Goal: Task Accomplishment & Management: Use online tool/utility

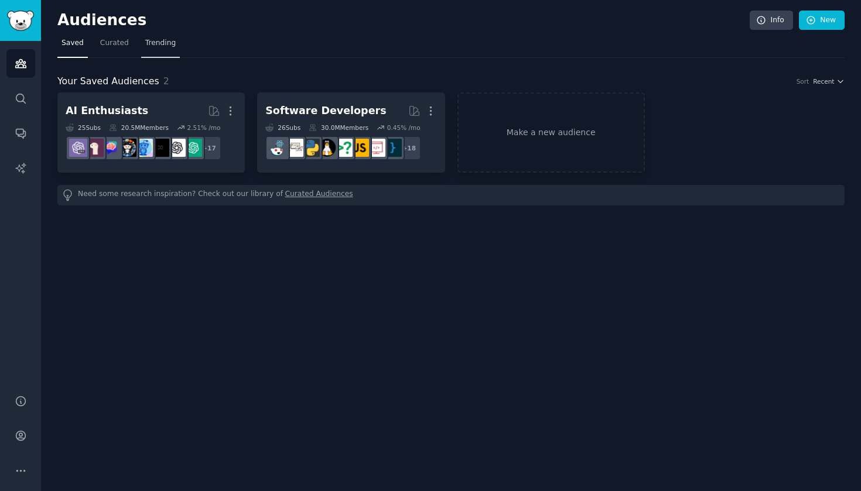
click at [167, 42] on span "Trending" at bounding box center [160, 43] width 30 height 11
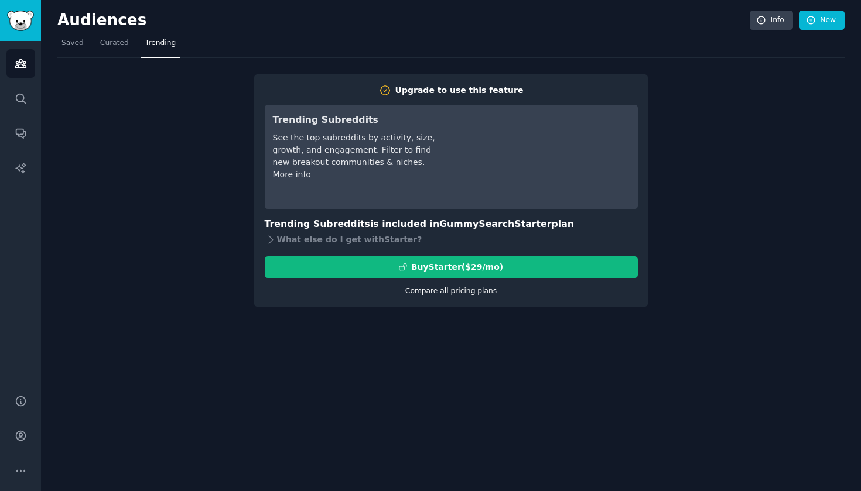
click at [462, 292] on link "Compare all pricing plans" at bounding box center [450, 291] width 91 height 8
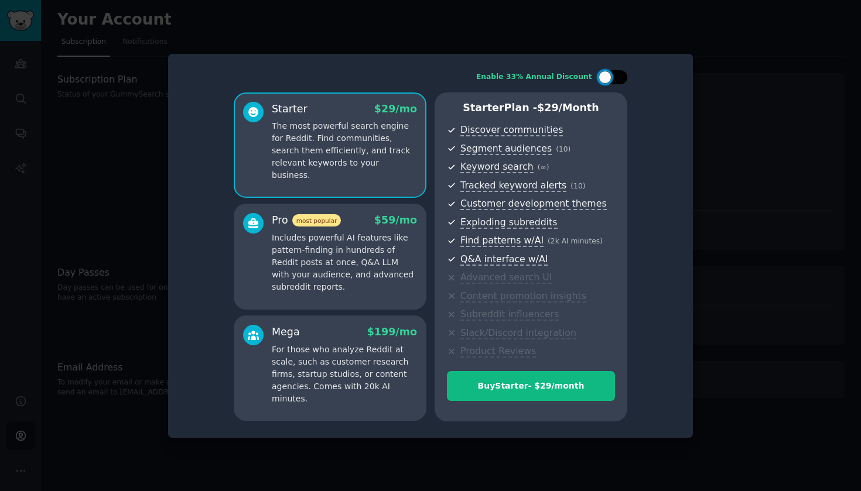
click at [618, 77] on div at bounding box center [619, 77] width 6 height 6
checkbox input "true"
click at [733, 69] on div at bounding box center [430, 245] width 861 height 491
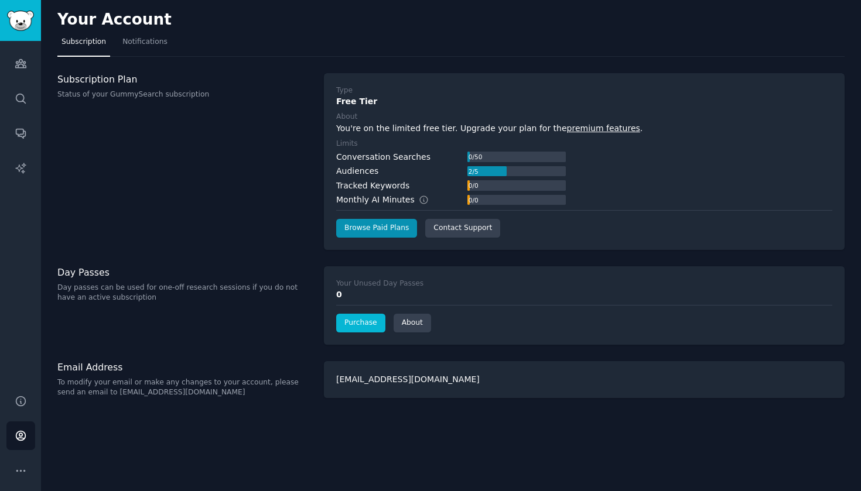
click at [369, 322] on link "Purchase" at bounding box center [360, 323] width 49 height 19
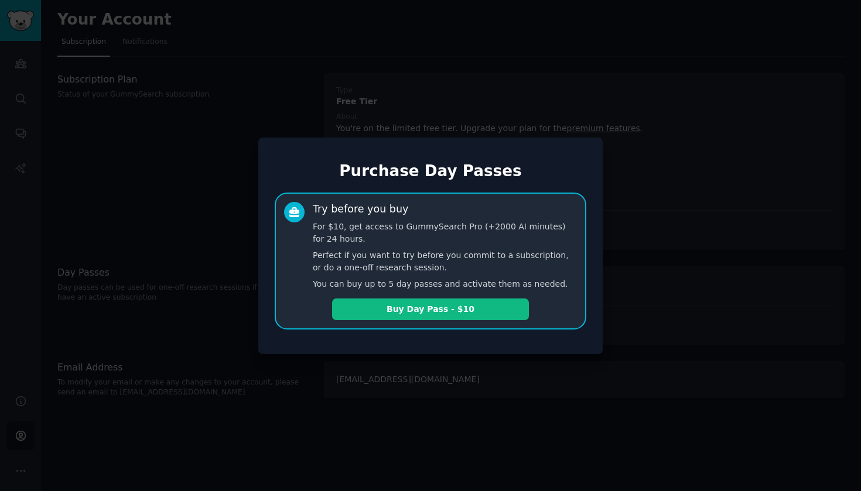
click at [639, 271] on div at bounding box center [430, 245] width 861 height 491
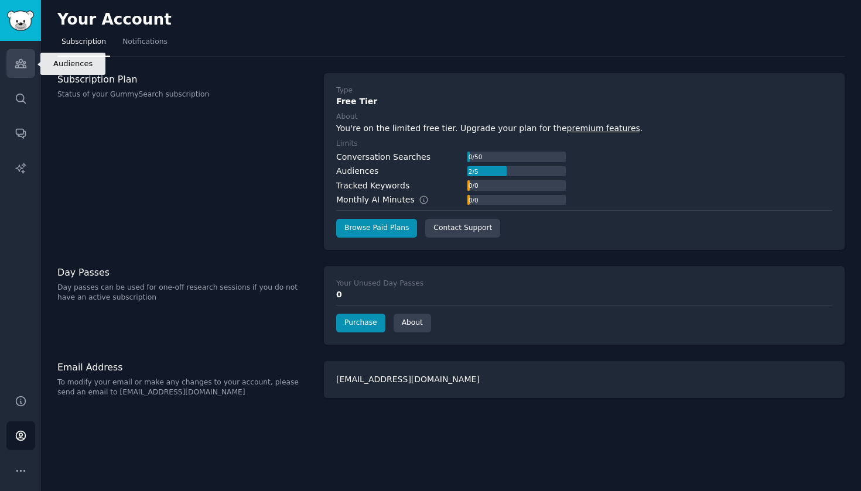
click at [25, 65] on icon "Sidebar" at bounding box center [20, 64] width 11 height 8
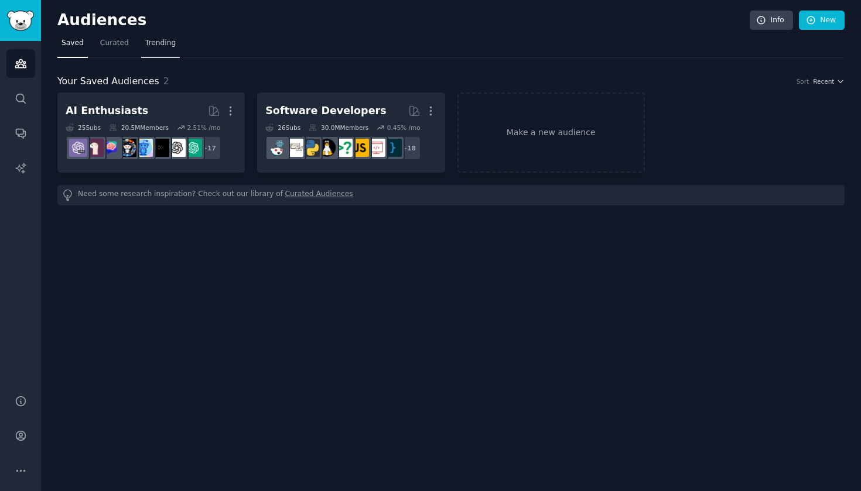
click at [169, 41] on span "Trending" at bounding box center [160, 43] width 30 height 11
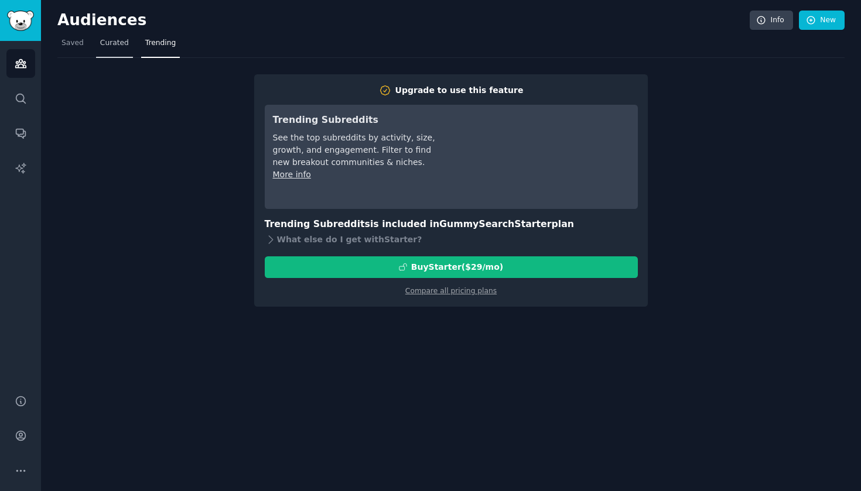
click at [108, 40] on span "Curated" at bounding box center [114, 43] width 29 height 11
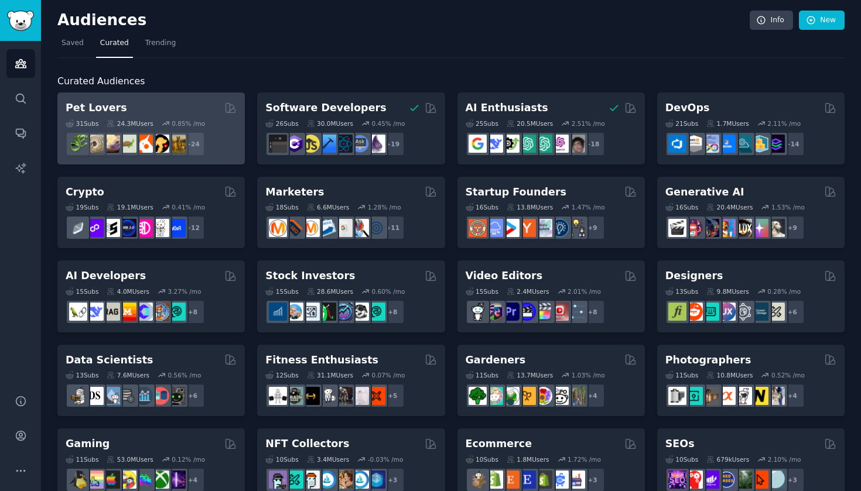
click at [182, 104] on div "Pet Lovers" at bounding box center [151, 108] width 171 height 15
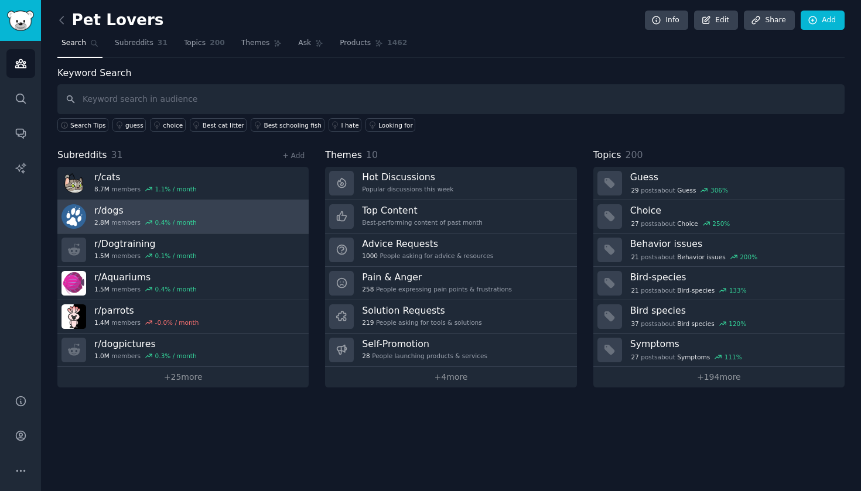
click at [211, 210] on link "r/ dogs 2.8M members 0.4 % / month" at bounding box center [182, 216] width 251 height 33
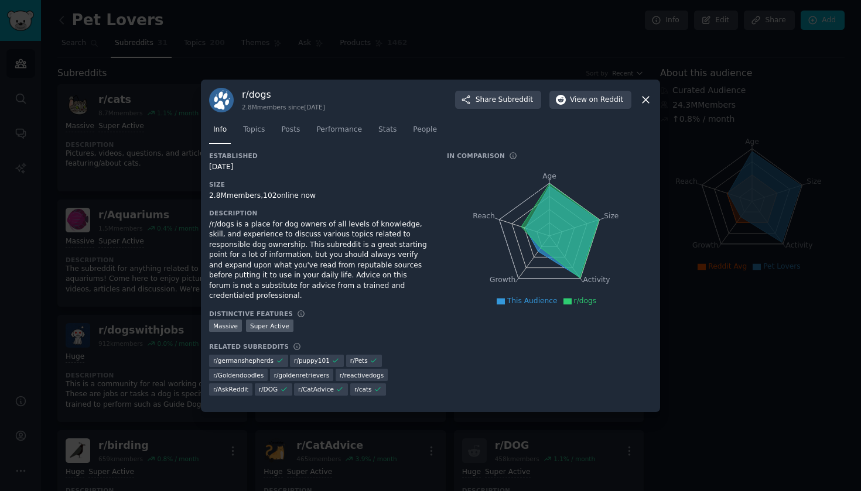
click at [646, 106] on icon at bounding box center [646, 100] width 12 height 12
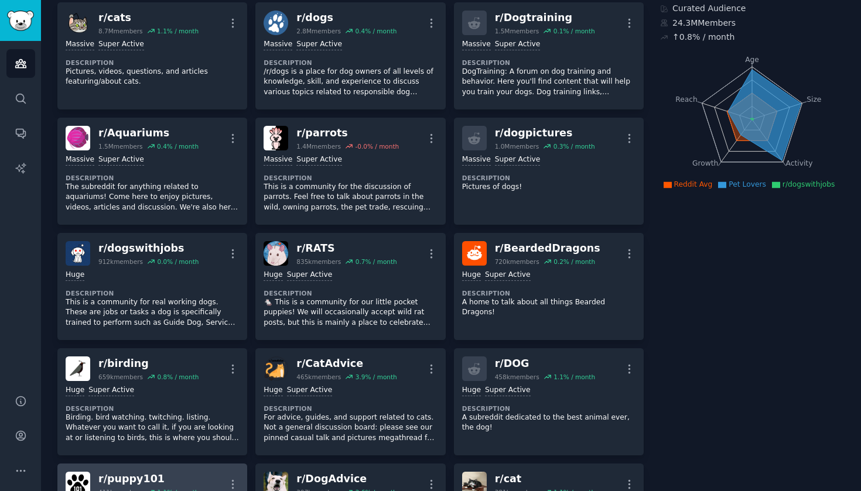
scroll to position [308, 0]
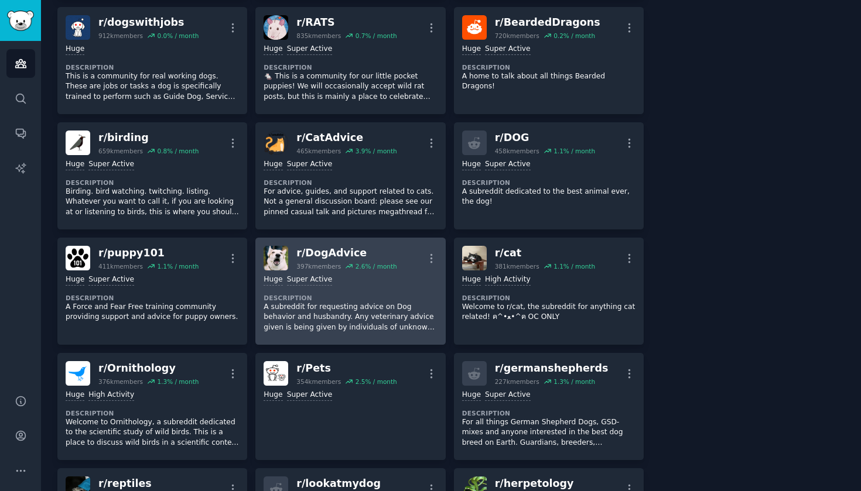
click at [318, 281] on div ">= 95th percentile for submissions / day Huge Super Active Description A subred…" at bounding box center [350, 304] width 173 height 66
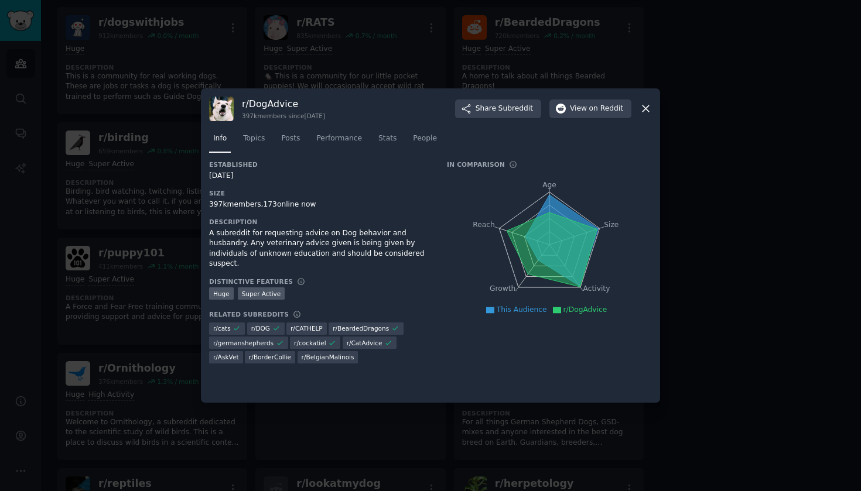
click at [643, 107] on icon at bounding box center [646, 109] width 12 height 12
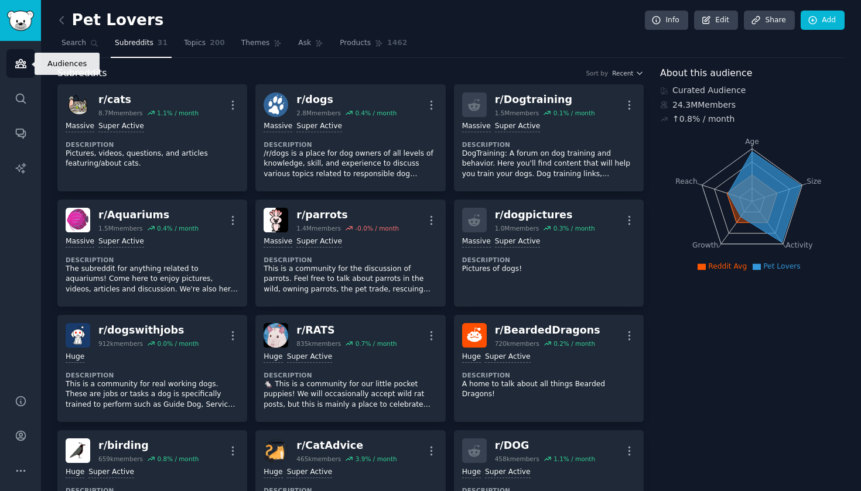
click at [24, 65] on icon "Sidebar" at bounding box center [20, 64] width 11 height 8
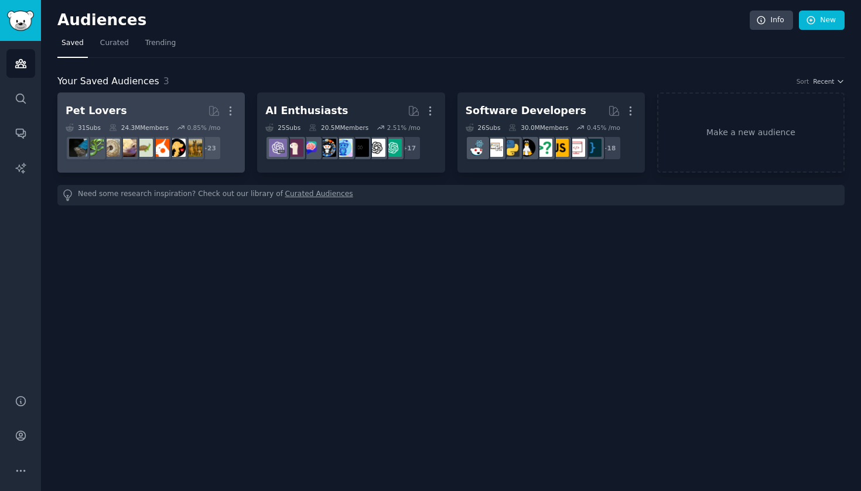
click at [189, 118] on h2 "Pet Lovers More" at bounding box center [151, 111] width 171 height 21
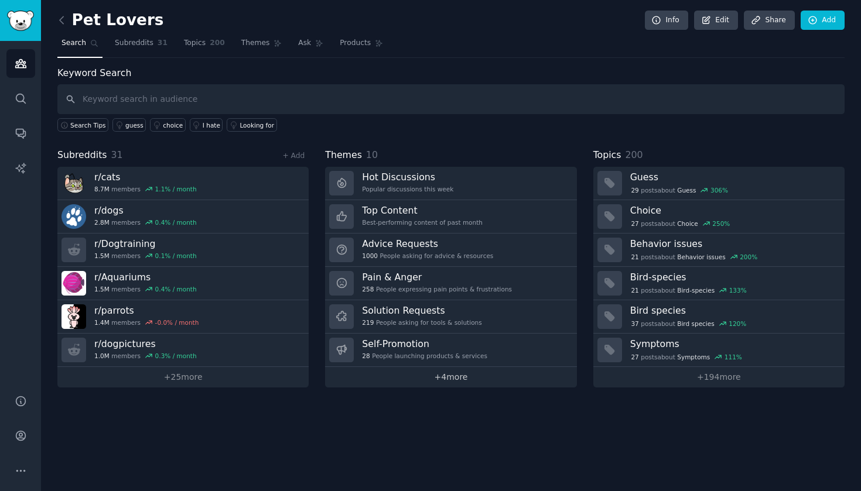
click at [451, 375] on link "+ 4 more" at bounding box center [450, 377] width 251 height 21
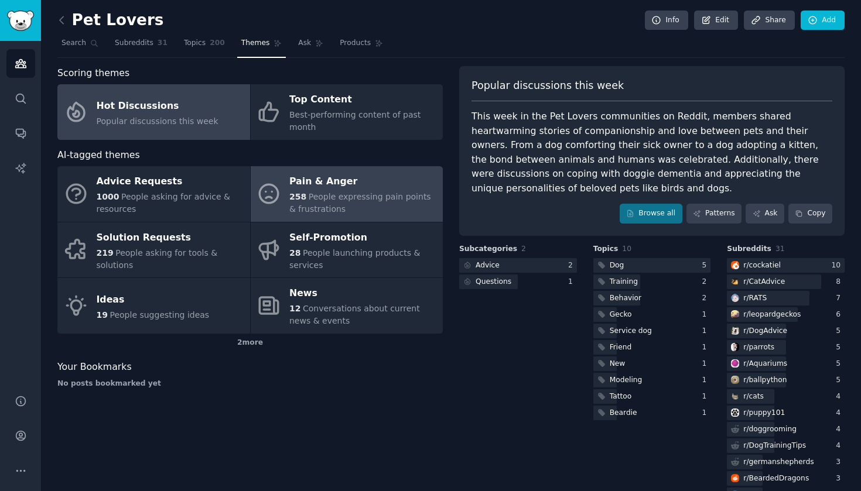
click at [307, 192] on span "People expressing pain points & frustrations" at bounding box center [360, 203] width 142 height 22
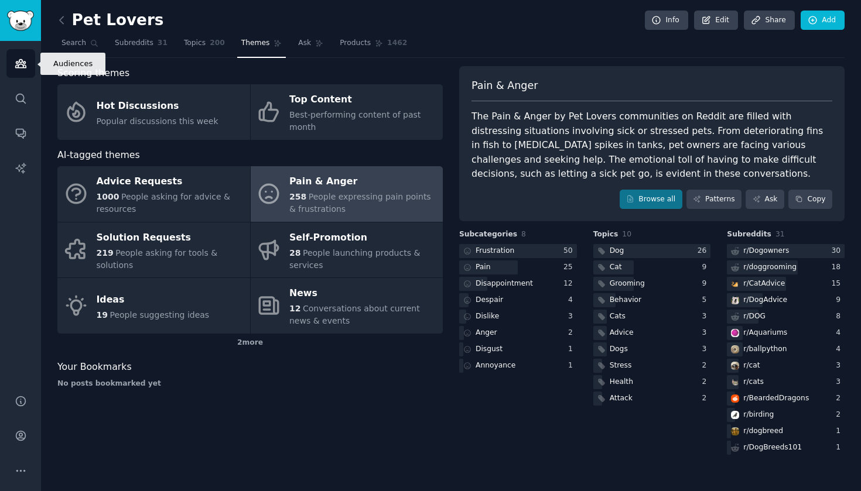
click at [24, 69] on icon "Sidebar" at bounding box center [21, 63] width 12 height 12
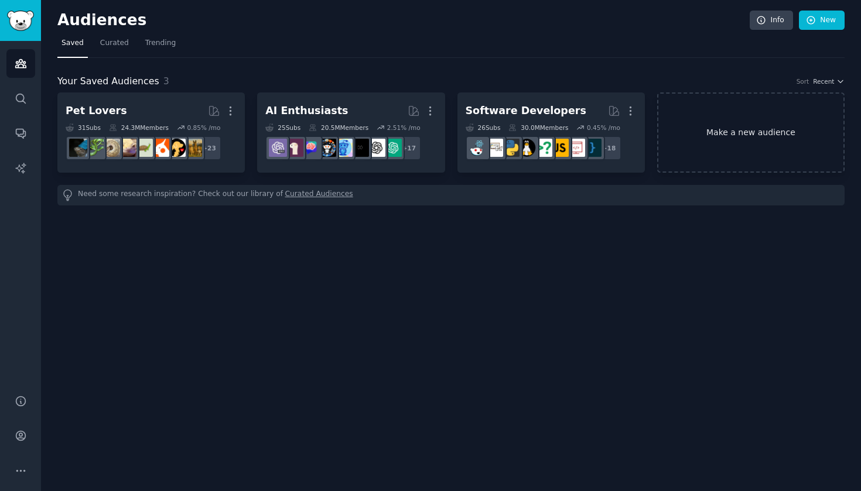
click at [763, 126] on link "Make a new audience" at bounding box center [750, 133] width 187 height 80
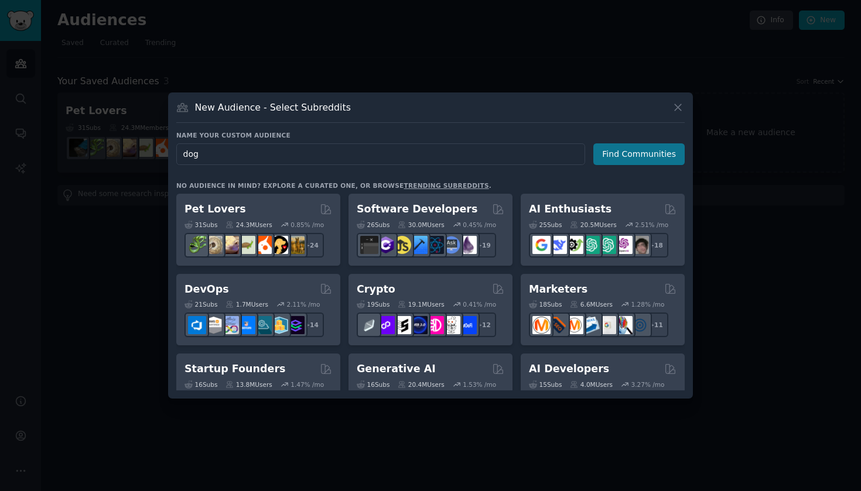
type input "dog"
click at [619, 145] on button "Find Communities" at bounding box center [638, 155] width 91 height 22
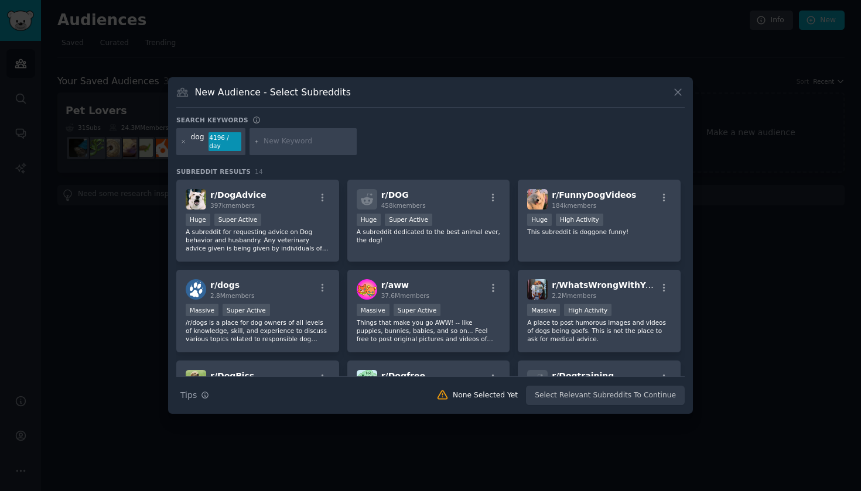
click at [683, 94] on icon at bounding box center [678, 92] width 12 height 12
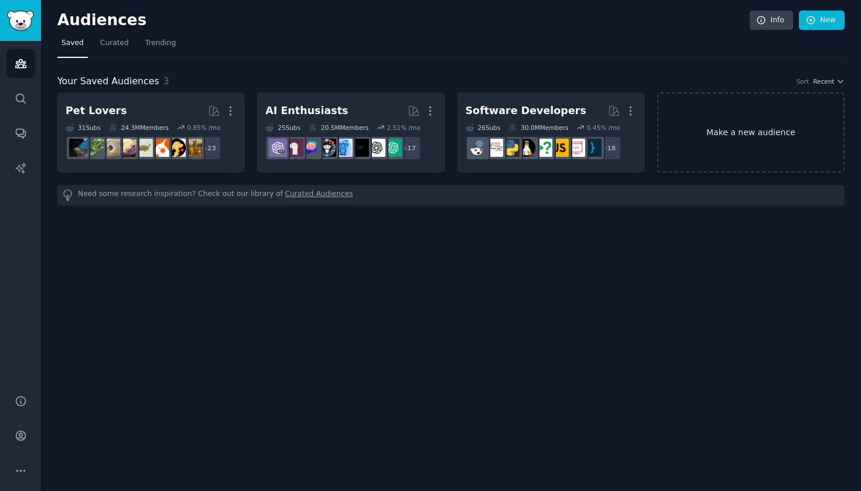
click at [746, 138] on link "Make a new audience" at bounding box center [750, 133] width 187 height 80
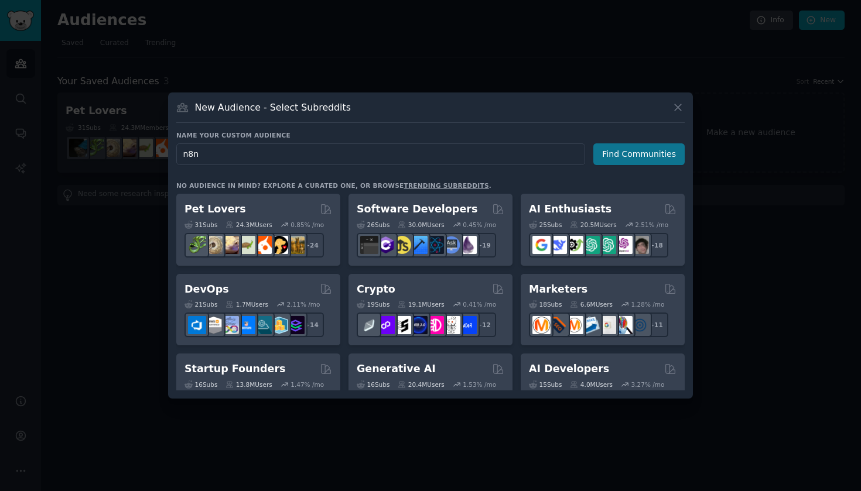
type input "n8n"
click at [645, 157] on button "Find Communities" at bounding box center [638, 155] width 91 height 22
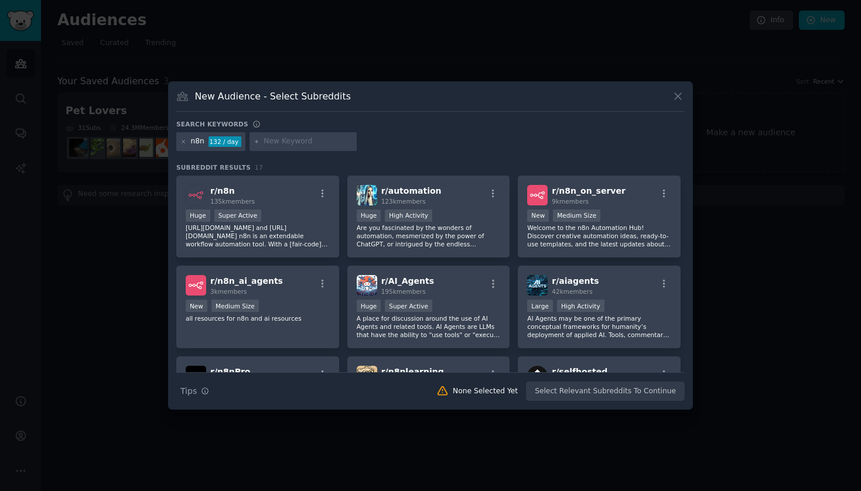
click at [680, 95] on icon at bounding box center [678, 97] width 6 height 6
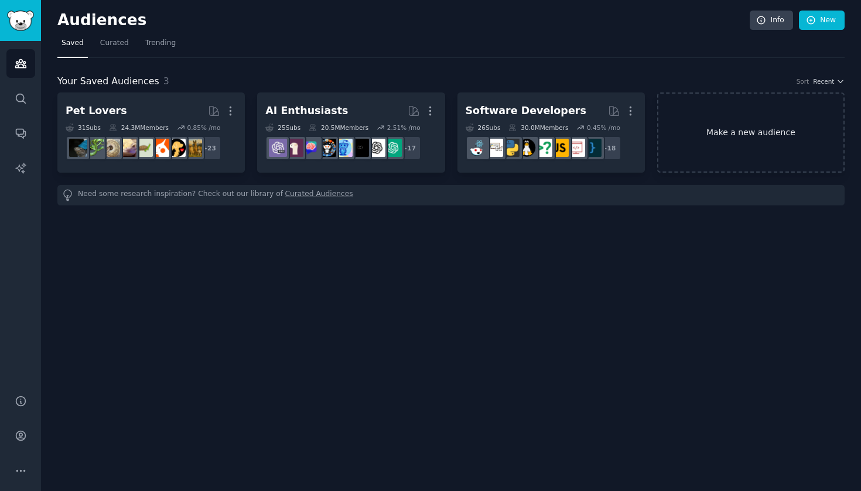
click at [734, 109] on link "Make a new audience" at bounding box center [750, 133] width 187 height 80
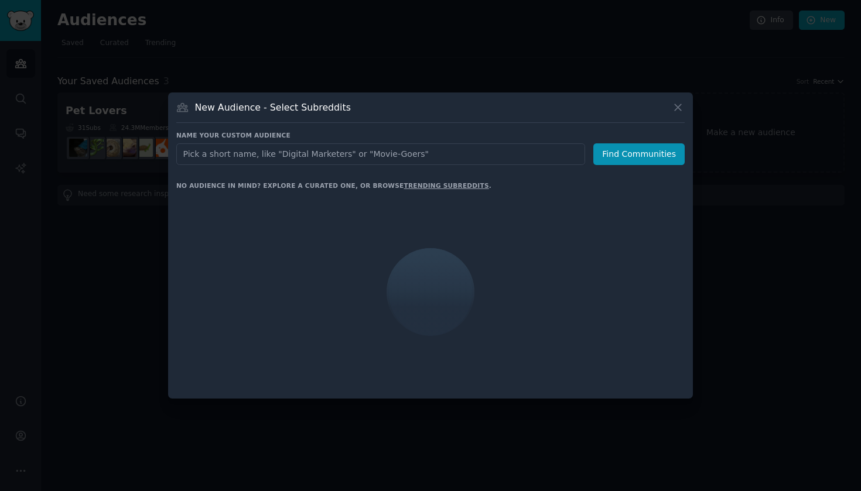
type input "O"
type input "DOGS"
click at [640, 153] on button "Find Communities" at bounding box center [638, 155] width 91 height 22
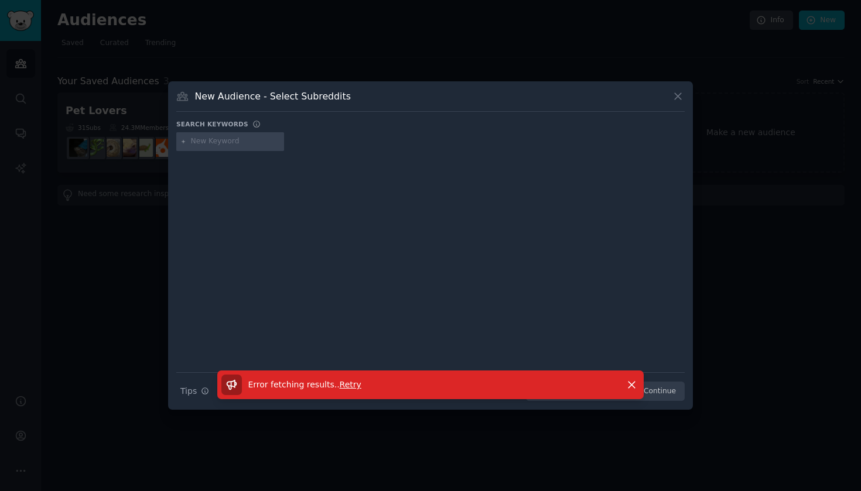
click at [345, 384] on span "Retry" at bounding box center [351, 384] width 22 height 9
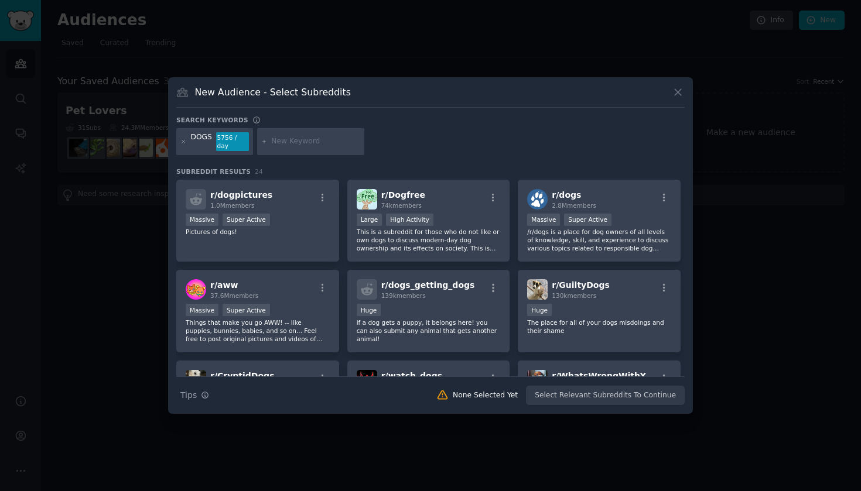
click at [213, 136] on div "DOGS 5756 / day" at bounding box center [214, 141] width 77 height 27
click at [297, 151] on div at bounding box center [311, 141] width 108 height 27
click at [297, 146] on input "text" at bounding box center [315, 141] width 89 height 11
type input "FOOD"
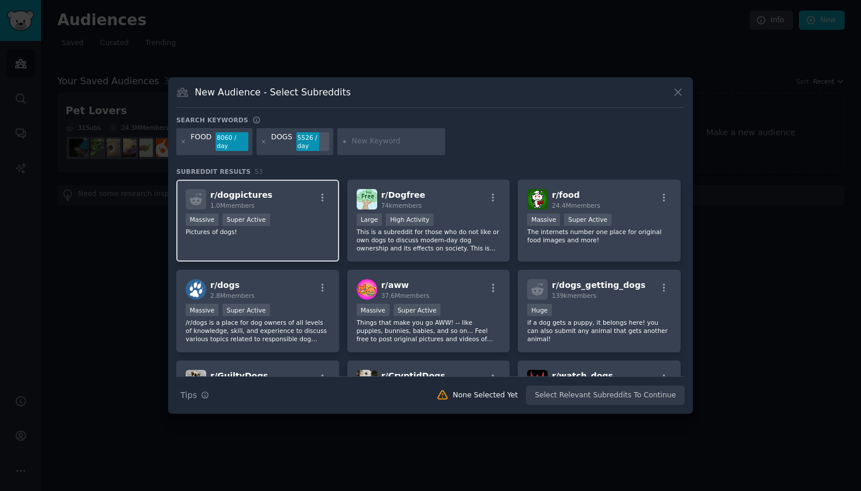
click at [322, 246] on div "r/ dogpictures 1.0M members Massive Super Active Pictures of dogs!" at bounding box center [257, 221] width 163 height 83
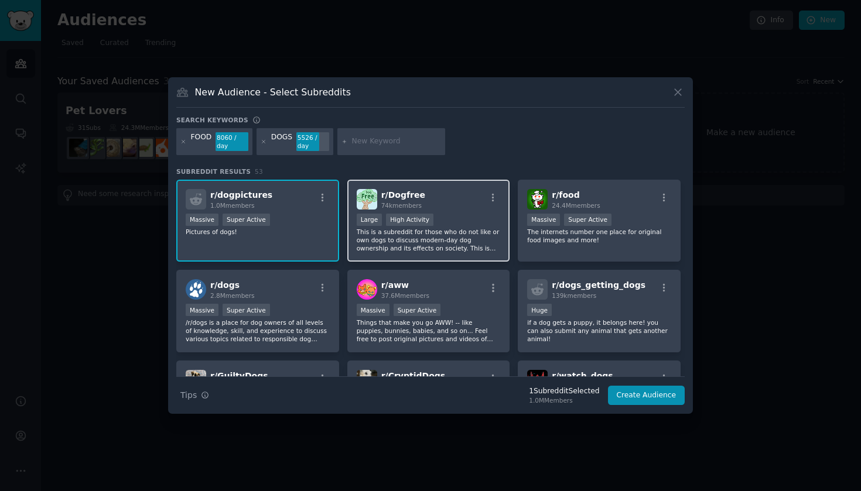
click at [465, 194] on div "r/ Dogfree 74k members" at bounding box center [429, 199] width 144 height 21
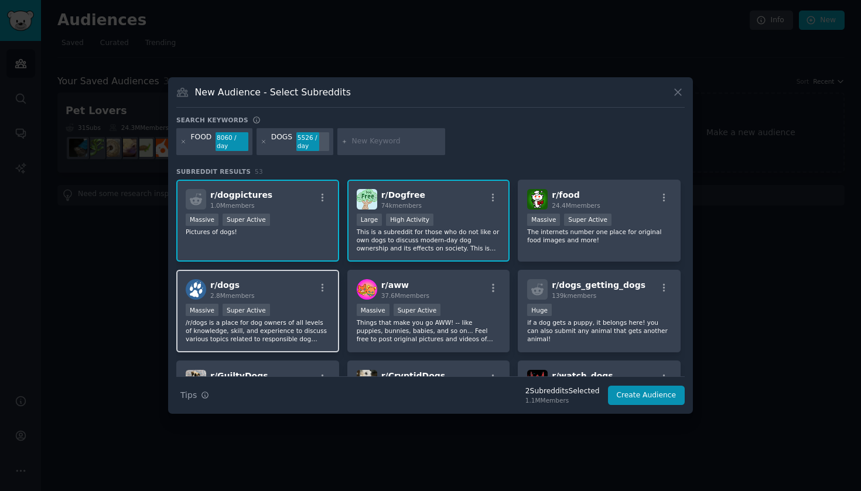
click at [286, 302] on div "r/ dogs 2.8M members >= 95th percentile for submissions / day Massive Super Act…" at bounding box center [257, 311] width 163 height 83
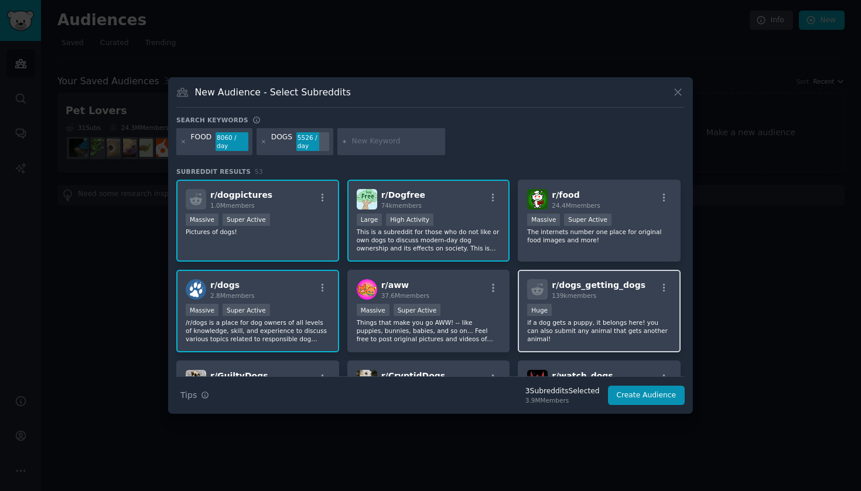
click at [634, 301] on div "r/ dogs_getting_dogs 139k members Huge if a dog gets a puppy, it belongs here! …" at bounding box center [599, 311] width 163 height 83
click at [576, 312] on div "Huge" at bounding box center [599, 311] width 144 height 15
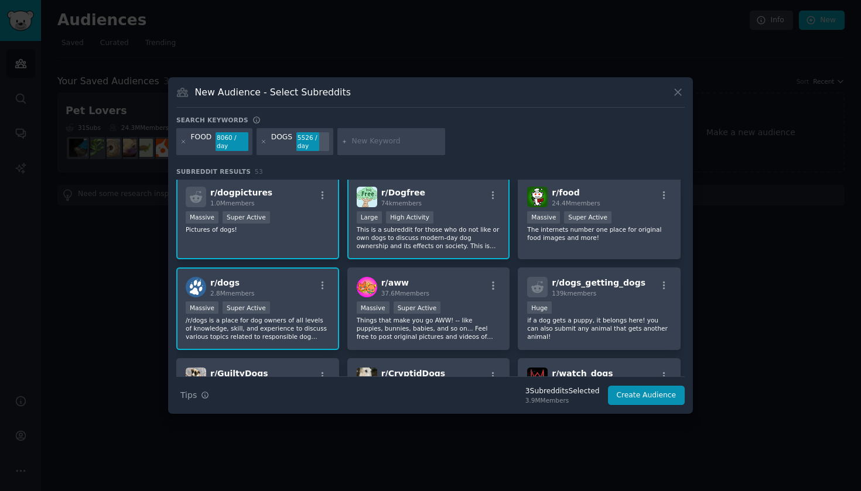
click at [265, 299] on div "r/ dogs 2.8M members >= 95th percentile for submissions / day Massive Super Act…" at bounding box center [257, 309] width 163 height 83
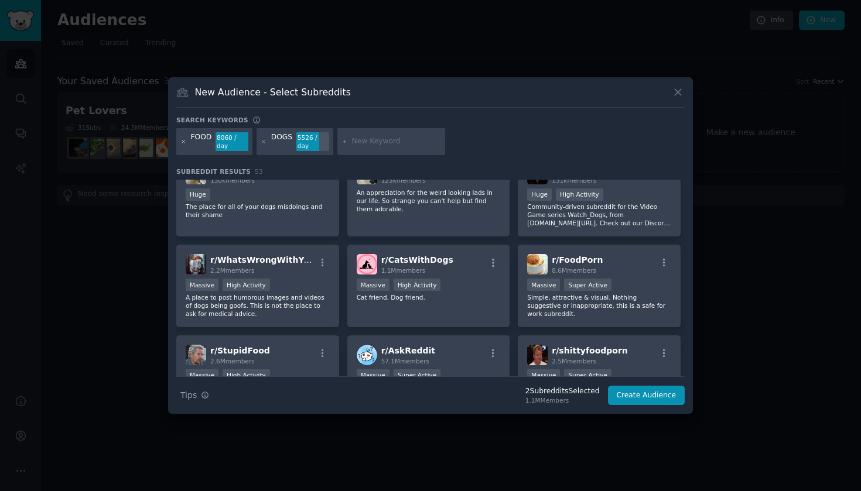
click at [183, 140] on icon at bounding box center [183, 142] width 6 height 6
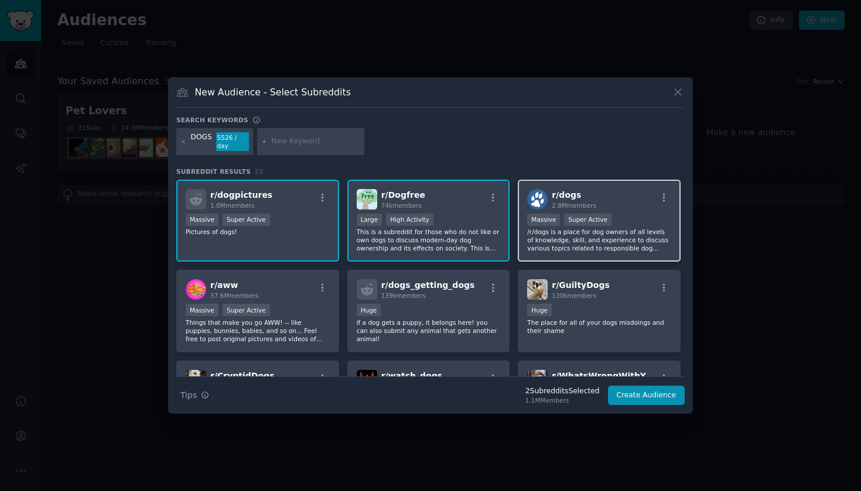
click at [579, 220] on div "Super Active" at bounding box center [587, 220] width 47 height 12
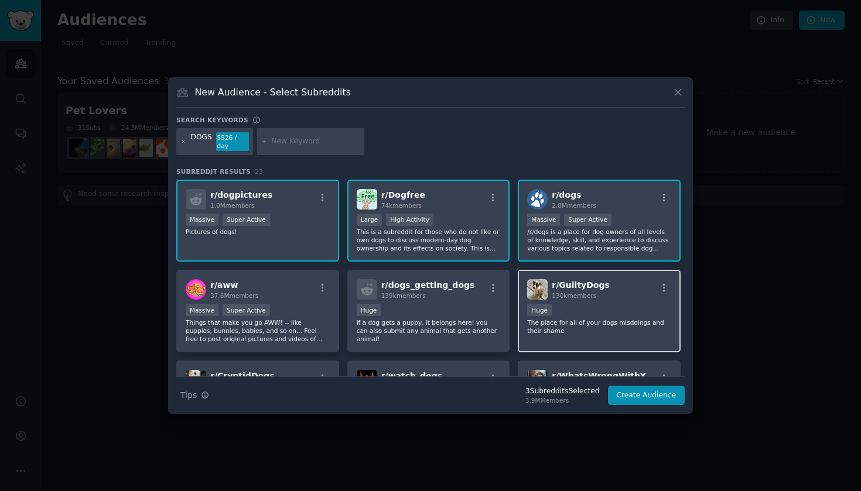
click at [611, 311] on div "100,000 - 1,000,000 members Huge" at bounding box center [599, 311] width 144 height 15
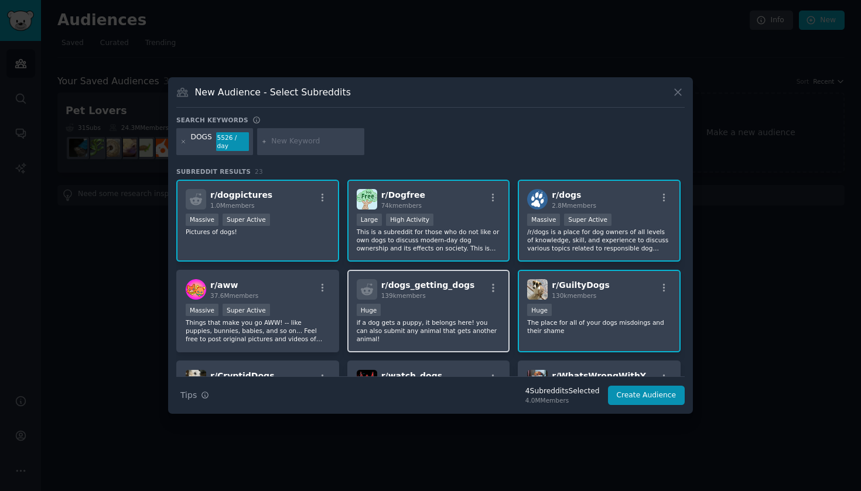
click at [418, 320] on p "if a dog gets a puppy, it belongs here! you can also submit any animal that get…" at bounding box center [429, 331] width 144 height 25
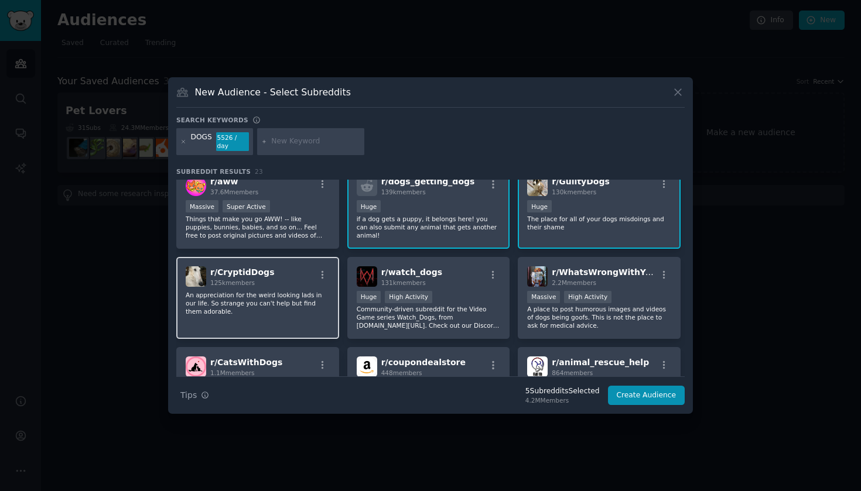
click at [298, 287] on div "r/ CryptidDogs 125k members" at bounding box center [258, 277] width 144 height 21
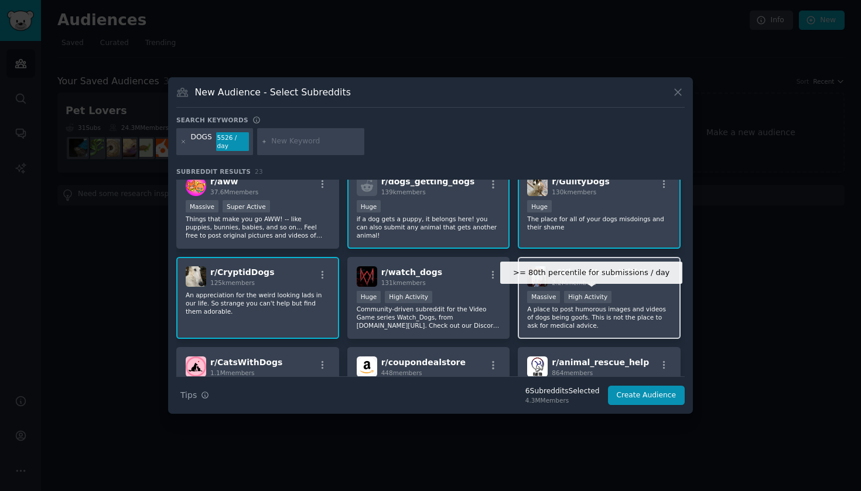
click at [599, 298] on div "High Activity" at bounding box center [587, 297] width 47 height 12
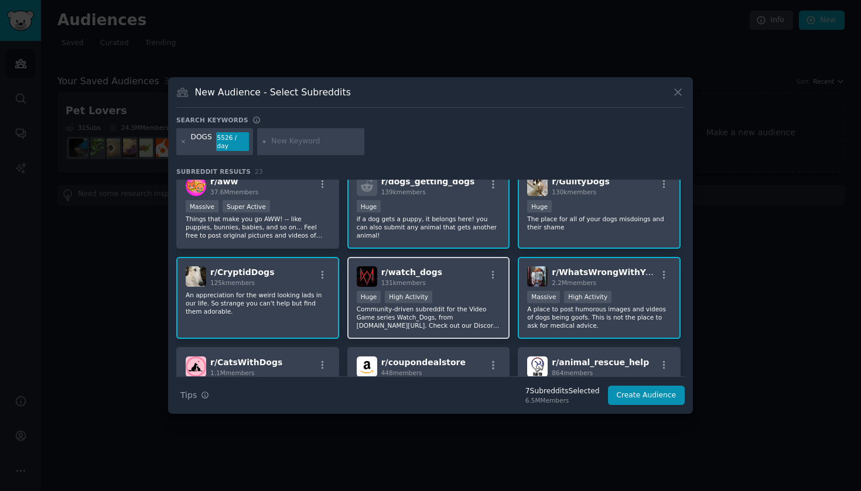
click at [452, 281] on div "r/ watch_dogs 131k members" at bounding box center [429, 277] width 144 height 21
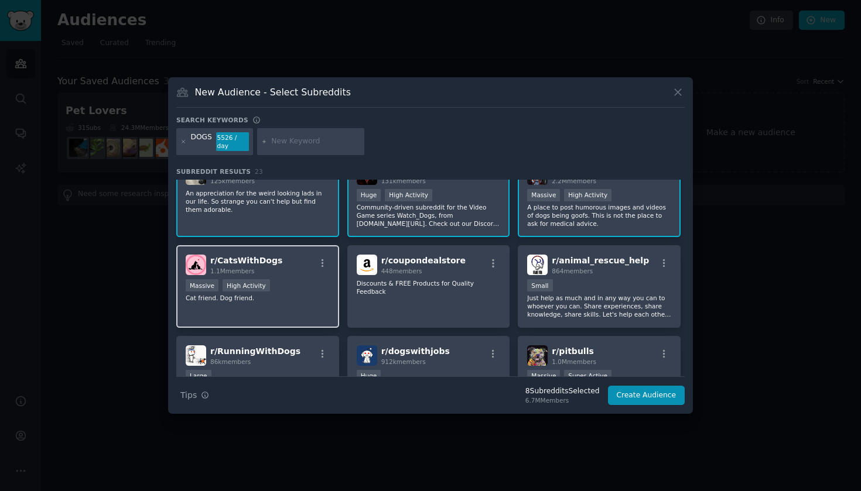
click at [265, 299] on p "Cat friend. Dog friend." at bounding box center [258, 298] width 144 height 8
click at [301, 301] on p "Cat friend. Dog friend." at bounding box center [258, 298] width 144 height 8
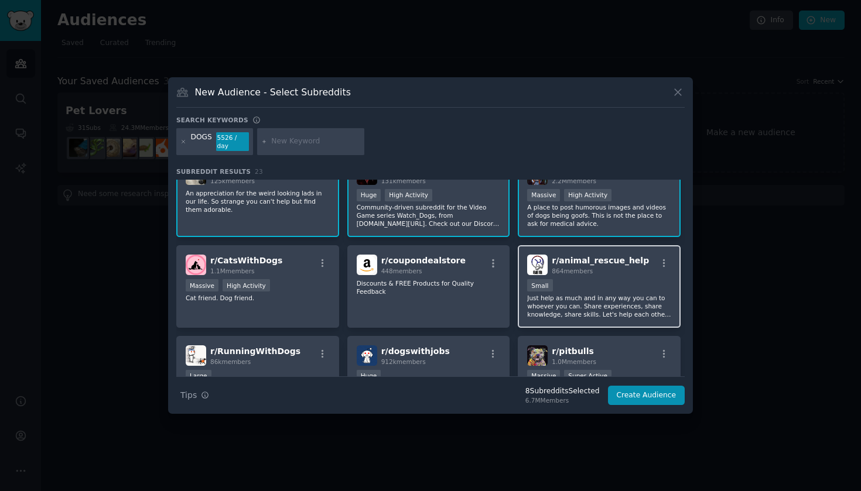
click at [595, 296] on p "Just help as much and in any way you can to whoever you can. Share experiences,…" at bounding box center [599, 306] width 144 height 25
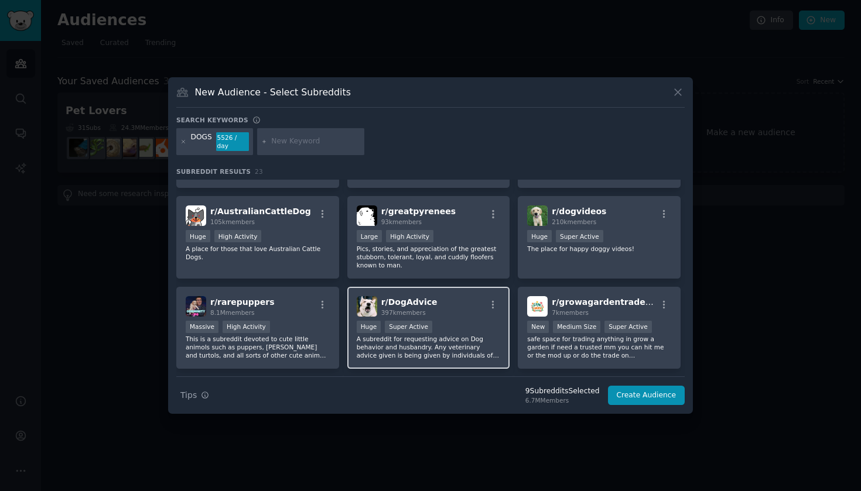
click at [431, 327] on div "Huge Super Active" at bounding box center [429, 328] width 144 height 15
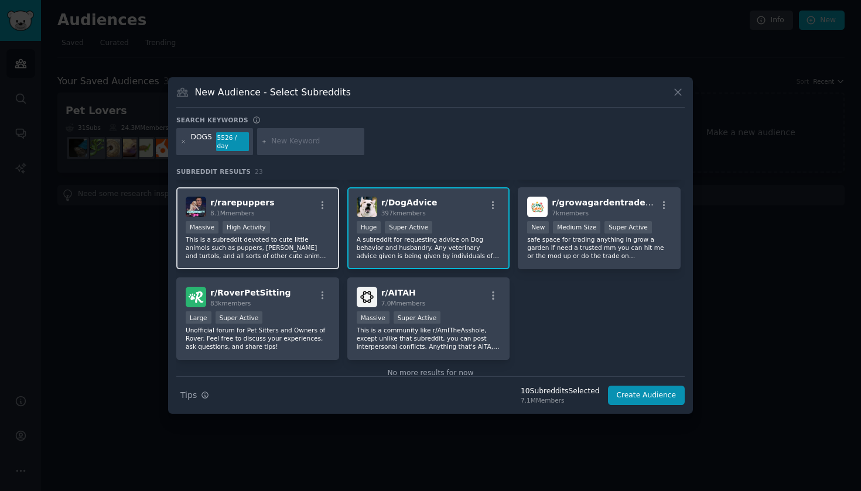
click at [286, 232] on div ">= 80th percentile for submissions / day Massive High Activity" at bounding box center [258, 228] width 144 height 15
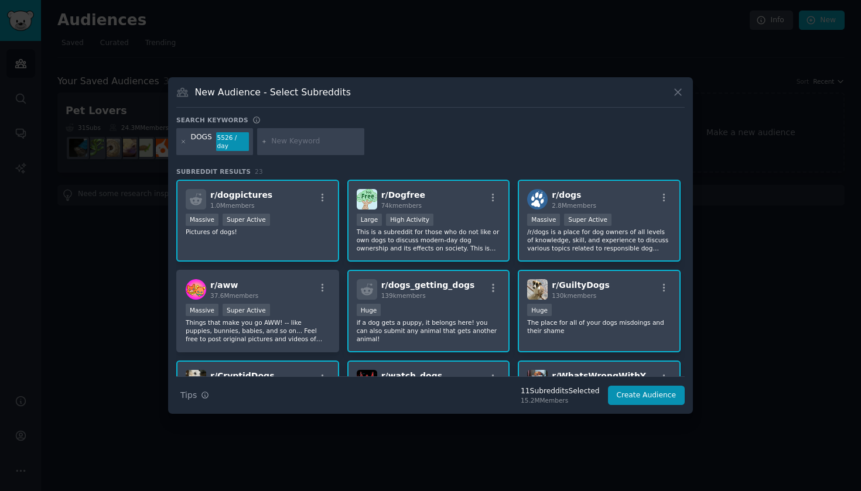
scroll to position [101, 0]
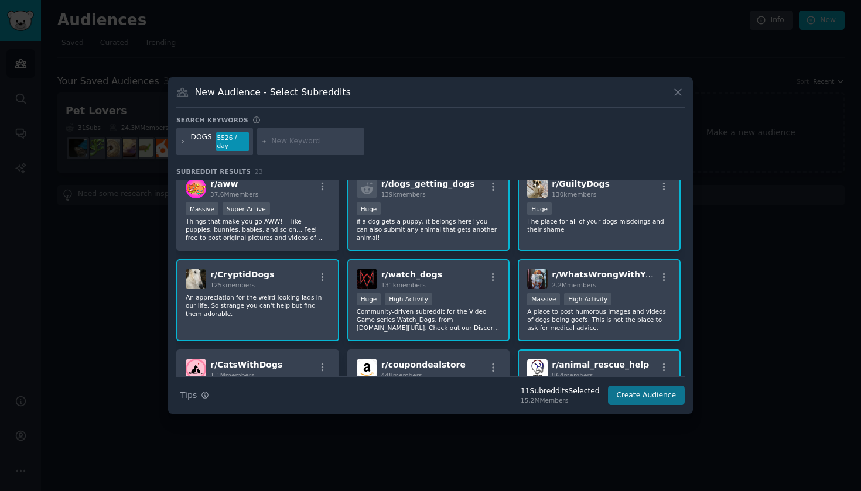
click at [654, 404] on button "Create Audience" at bounding box center [646, 396] width 77 height 20
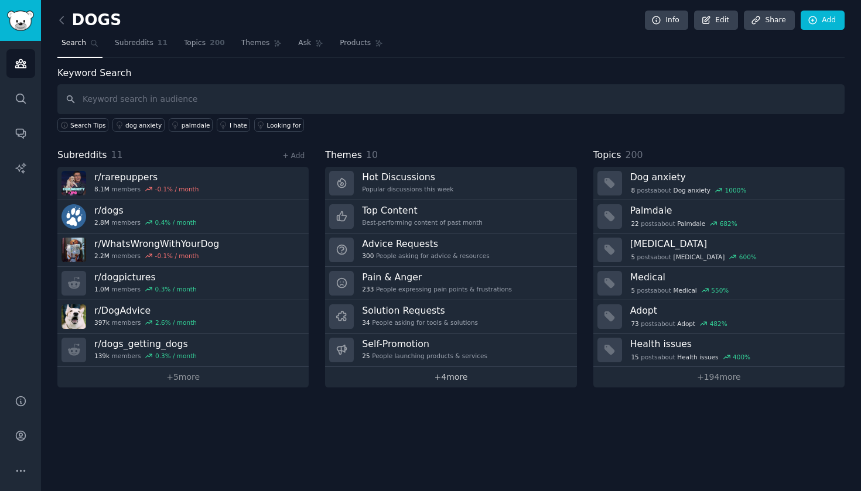
click at [465, 379] on link "+ 4 more" at bounding box center [450, 377] width 251 height 21
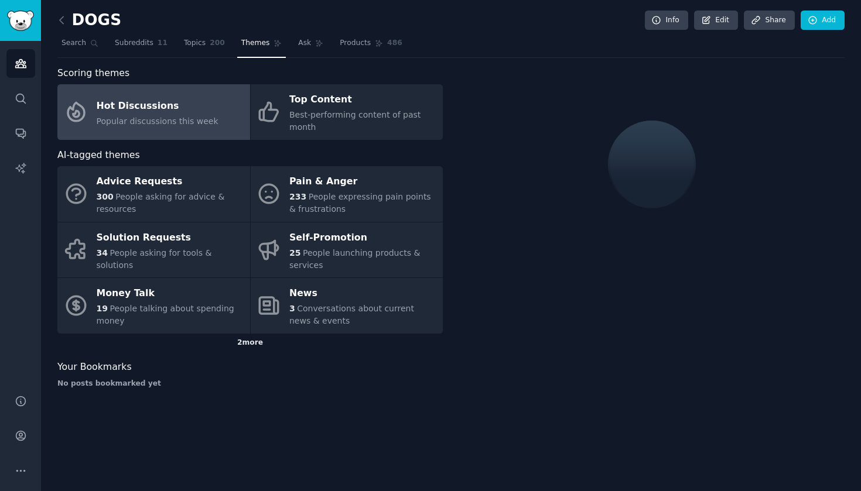
click at [234, 338] on div "2 more" at bounding box center [249, 343] width 385 height 19
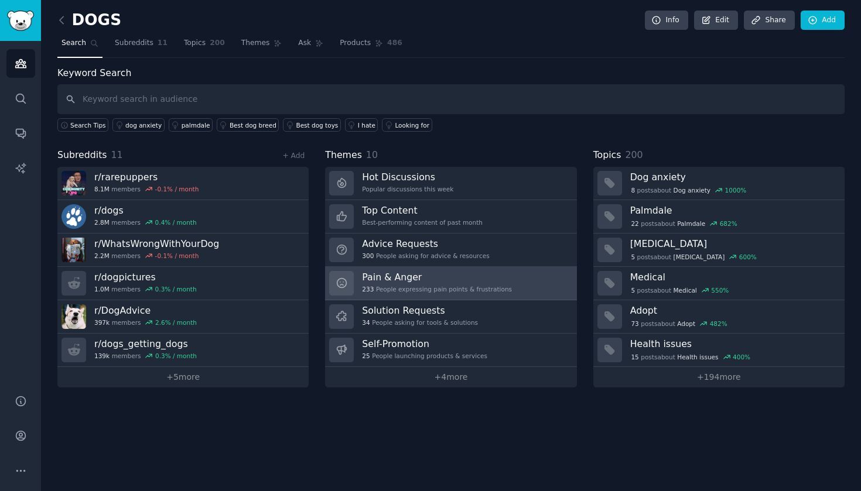
click at [431, 283] on div "Pain & Anger 233 People expressing pain points & frustrations" at bounding box center [437, 283] width 150 height 25
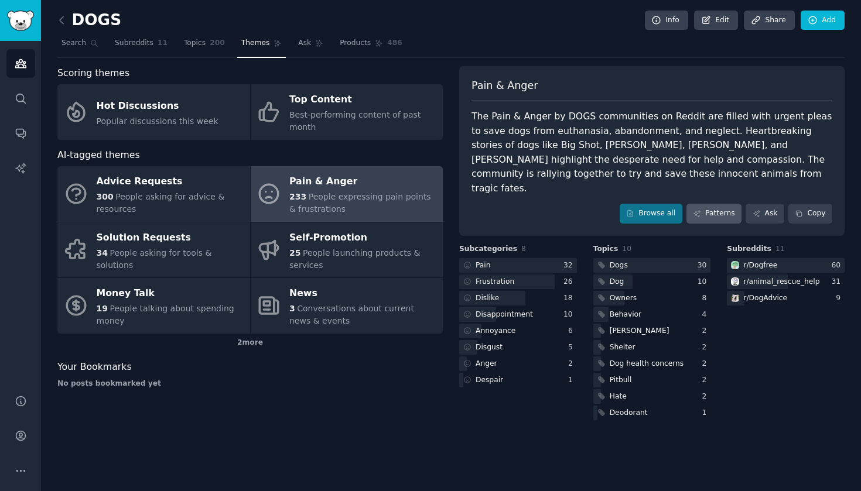
click at [714, 204] on link "Patterns" at bounding box center [714, 214] width 55 height 20
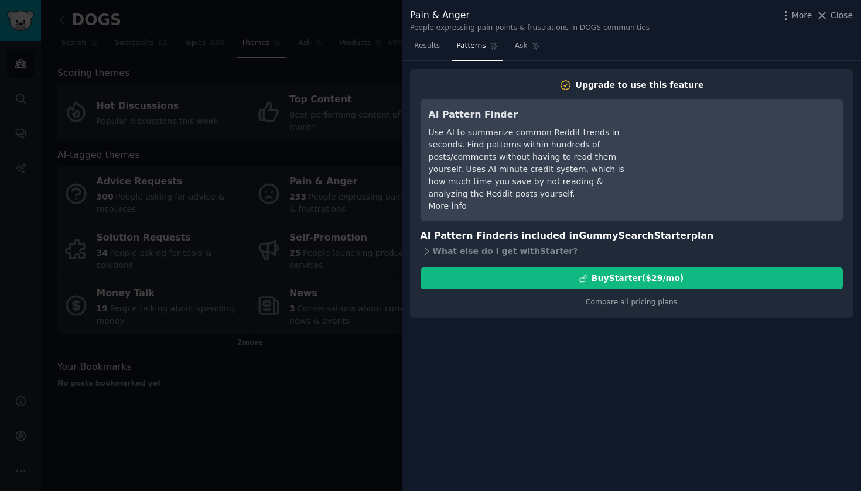
drag, startPoint x: 421, startPoint y: 43, endPoint x: 432, endPoint y: 62, distance: 21.0
click at [422, 43] on span "Results" at bounding box center [427, 46] width 26 height 11
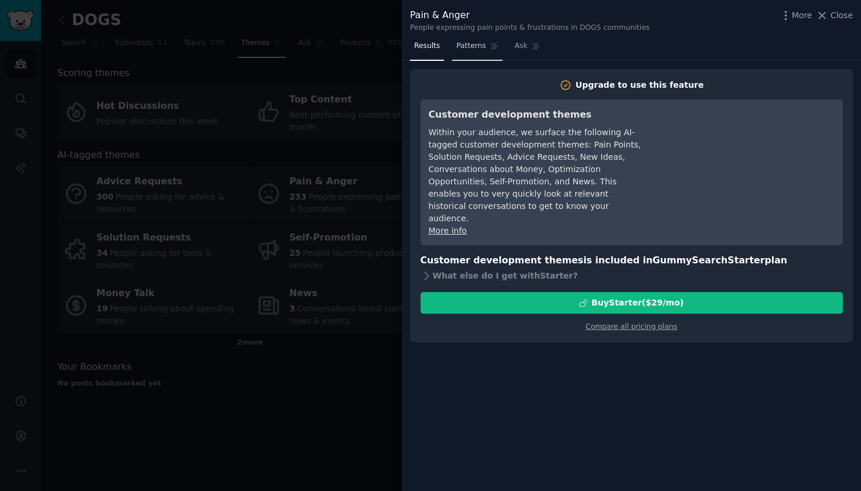
click at [483, 49] on span "Patterns" at bounding box center [470, 46] width 29 height 11
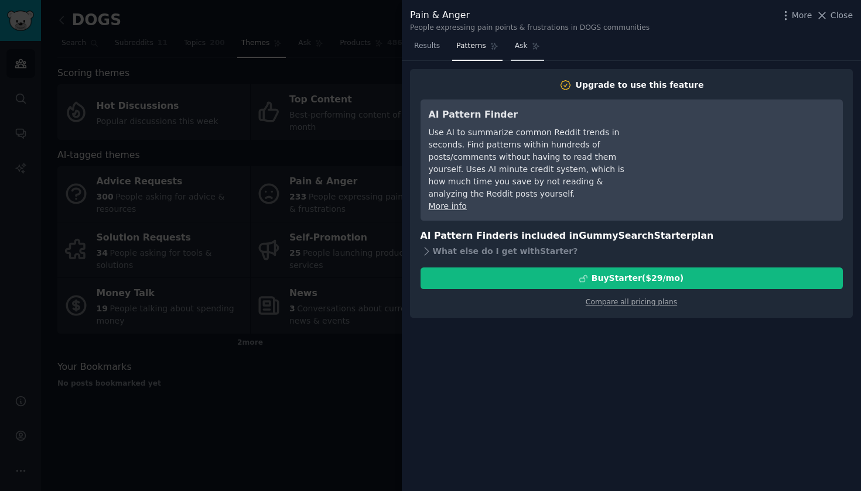
click at [532, 47] on icon at bounding box center [536, 46] width 8 height 8
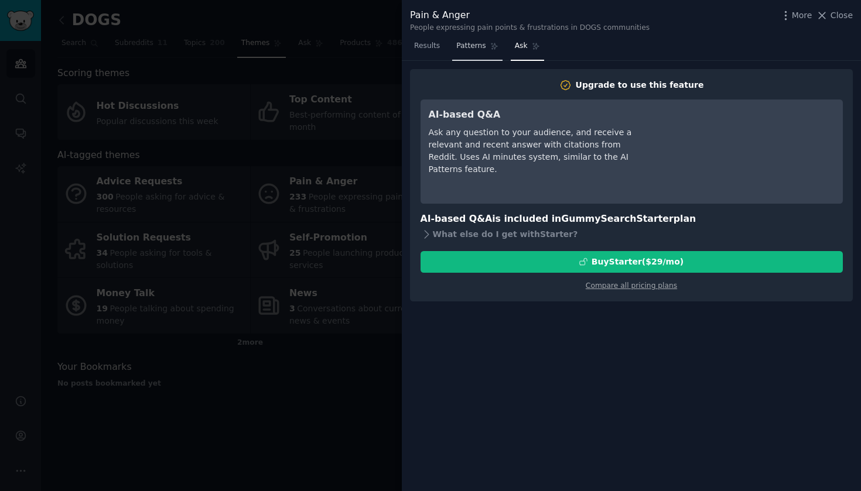
click at [476, 44] on span "Patterns" at bounding box center [470, 46] width 29 height 11
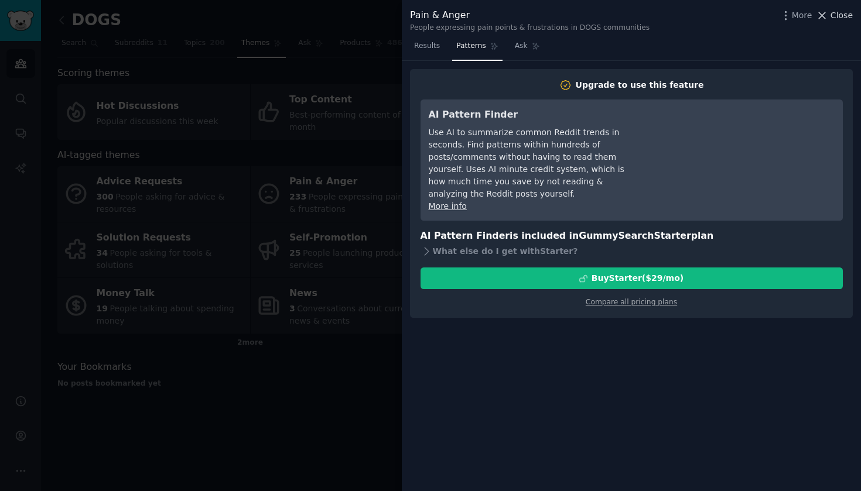
click at [851, 19] on span "Close" at bounding box center [842, 15] width 22 height 12
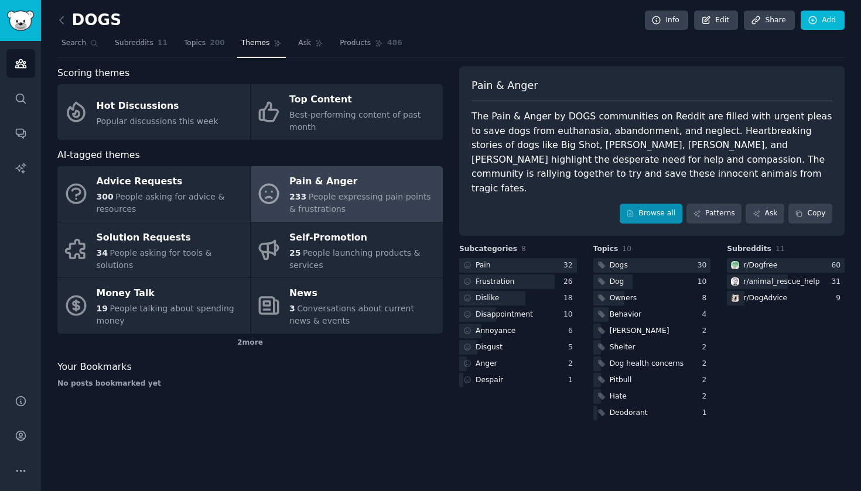
click at [658, 204] on link "Browse all" at bounding box center [651, 214] width 63 height 20
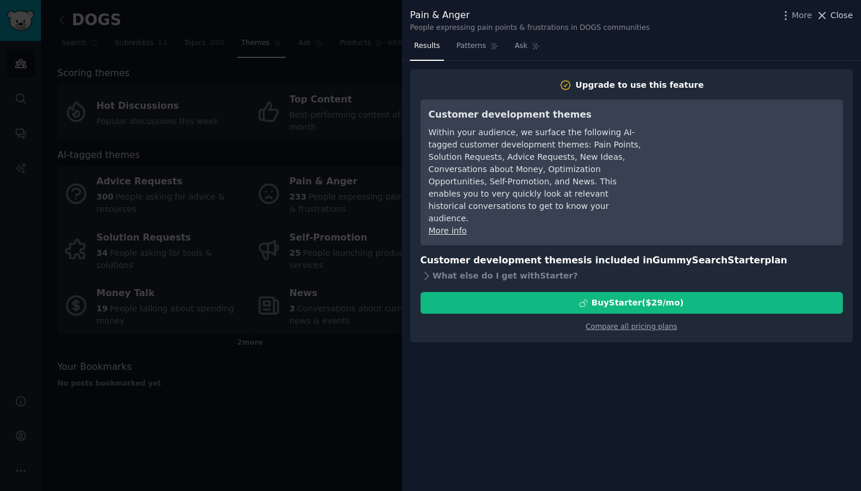
click at [839, 16] on span "Close" at bounding box center [842, 15] width 22 height 12
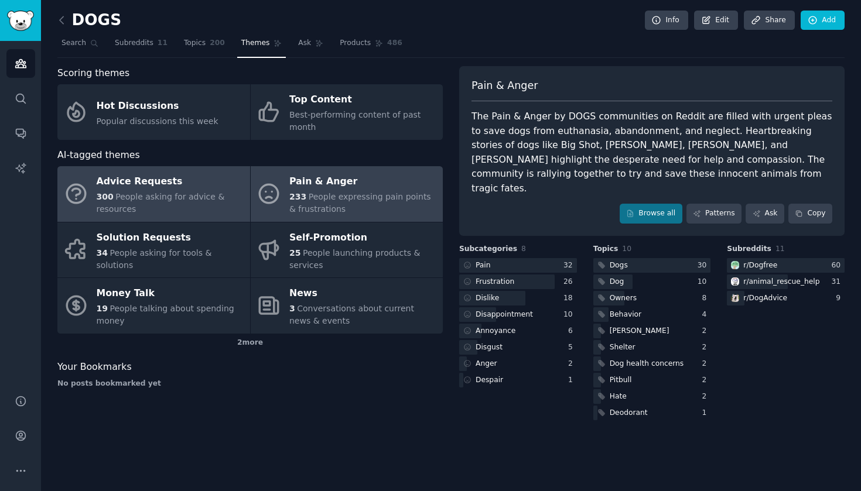
click at [190, 209] on div "300 People asking for advice & resources" at bounding box center [171, 203] width 148 height 25
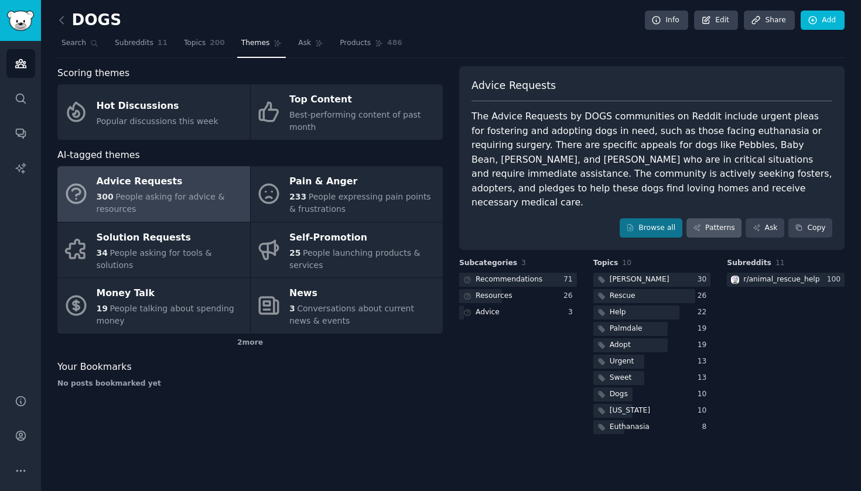
click at [736, 218] on link "Patterns" at bounding box center [714, 228] width 55 height 20
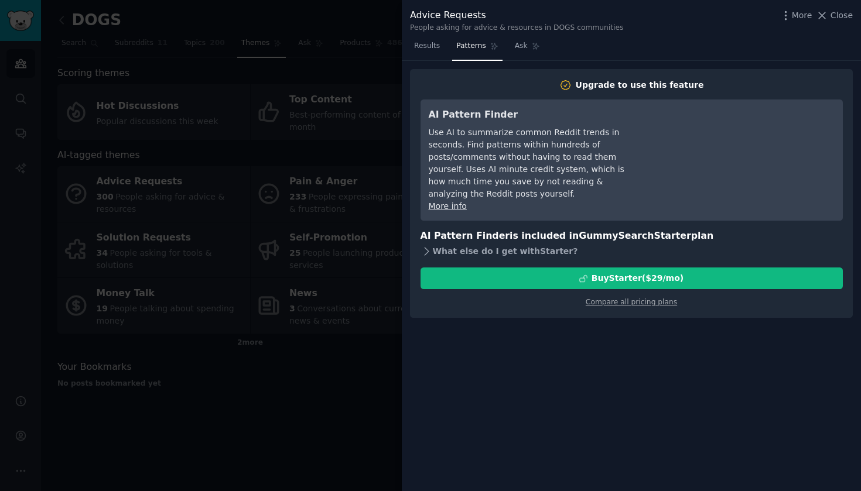
click at [431, 245] on icon at bounding box center [427, 251] width 12 height 12
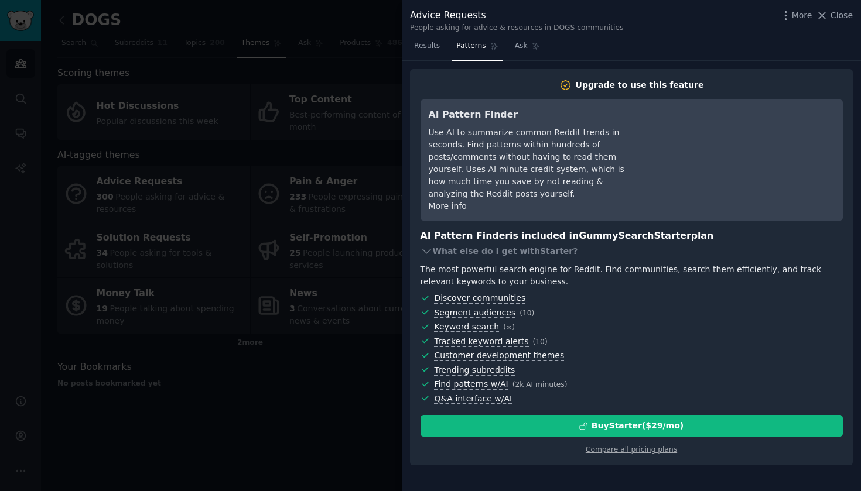
click at [329, 73] on div at bounding box center [430, 245] width 861 height 491
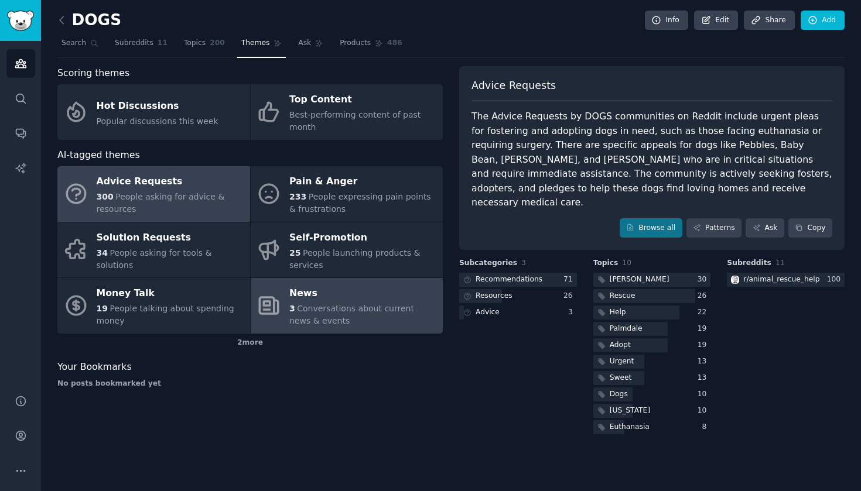
click at [399, 312] on div "3 Conversations about current news & events" at bounding box center [363, 315] width 148 height 25
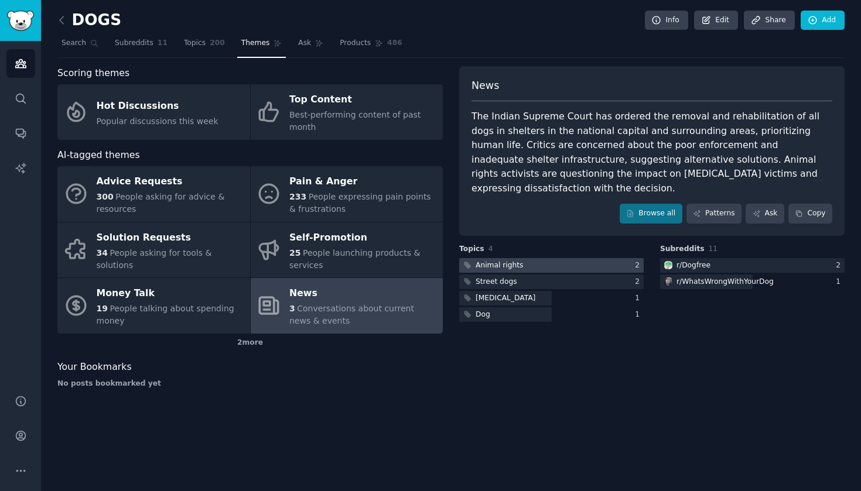
click at [501, 261] on div "Animal rights" at bounding box center [499, 266] width 47 height 11
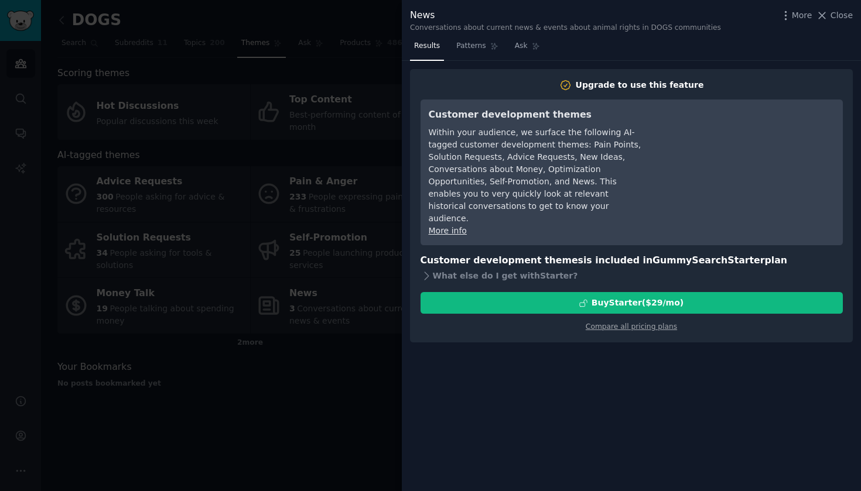
click at [392, 378] on div at bounding box center [430, 245] width 861 height 491
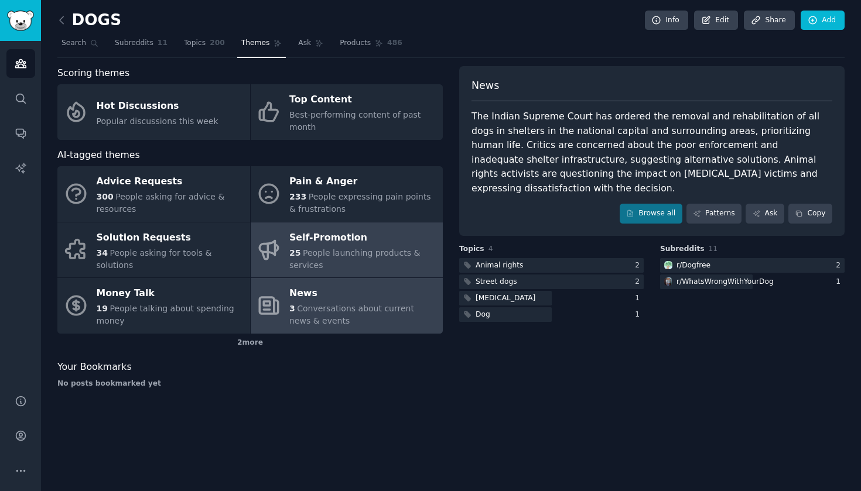
click at [363, 250] on span "People launching products & services" at bounding box center [354, 259] width 131 height 22
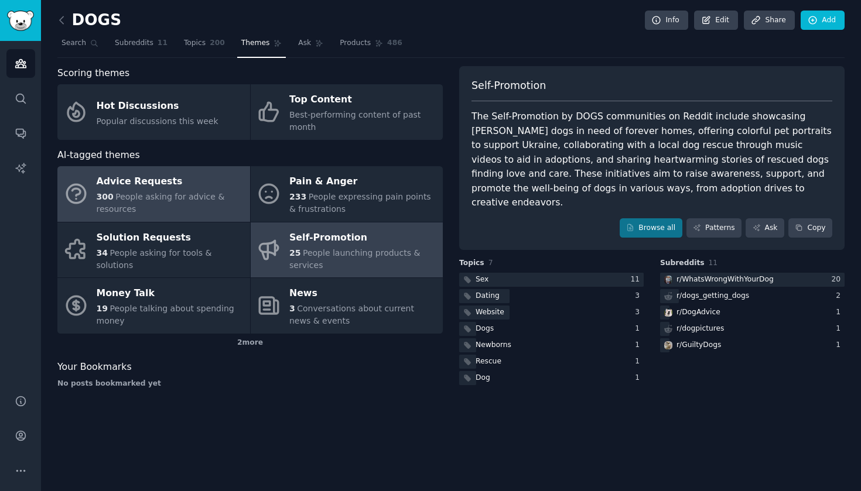
click at [171, 204] on div "300 People asking for advice & resources" at bounding box center [171, 203] width 148 height 25
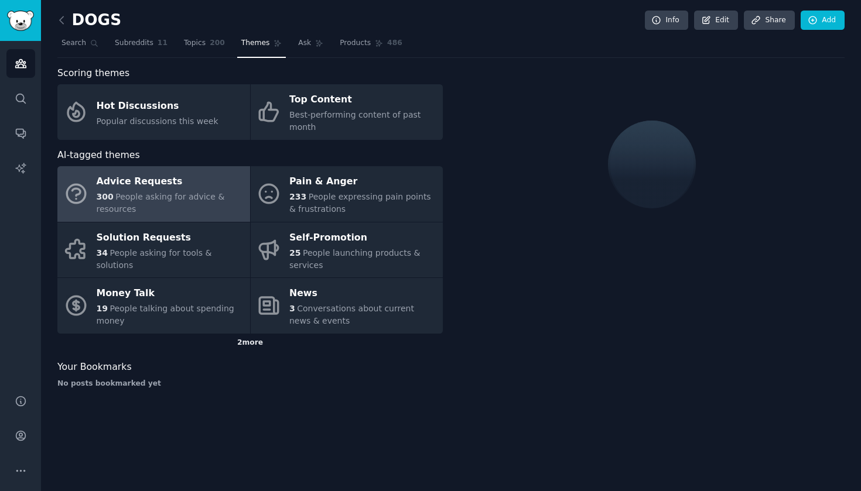
click at [236, 343] on div "2 more" at bounding box center [249, 343] width 385 height 19
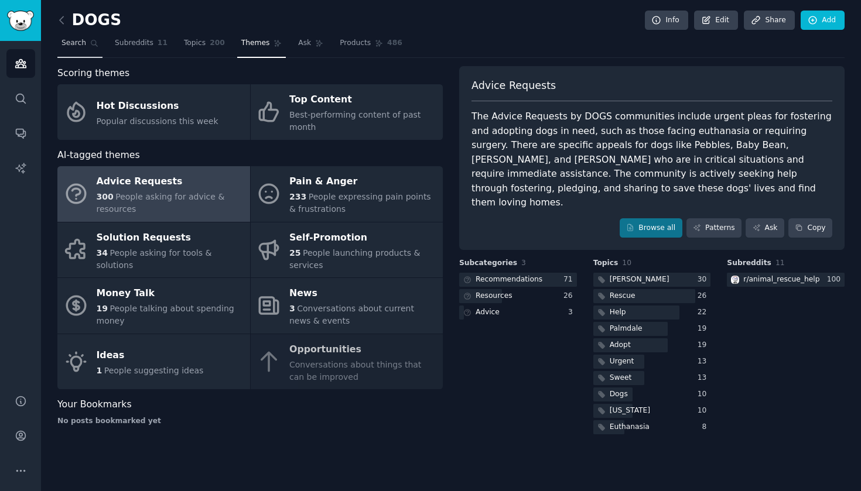
click at [90, 47] on link "Search" at bounding box center [79, 46] width 45 height 24
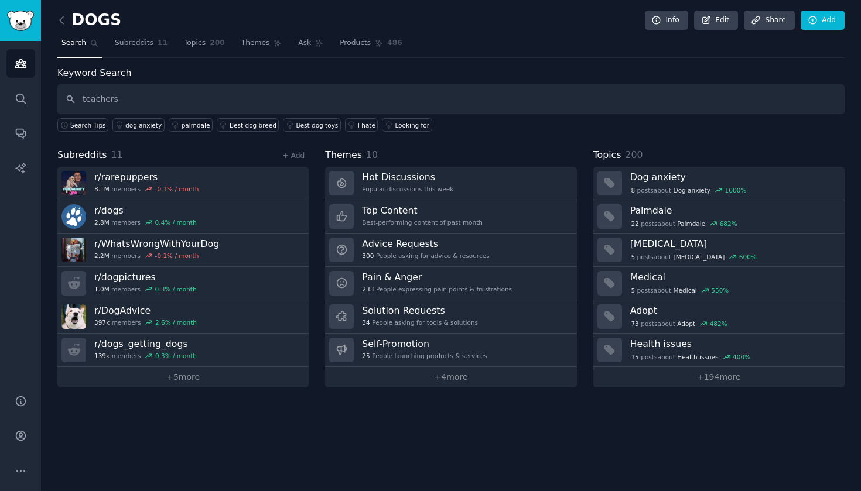
type input "teachers"
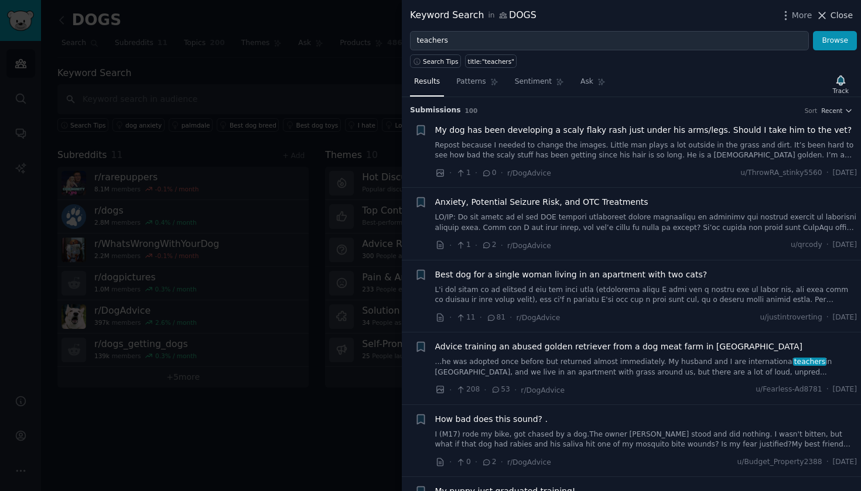
click at [833, 17] on span "Close" at bounding box center [842, 15] width 22 height 12
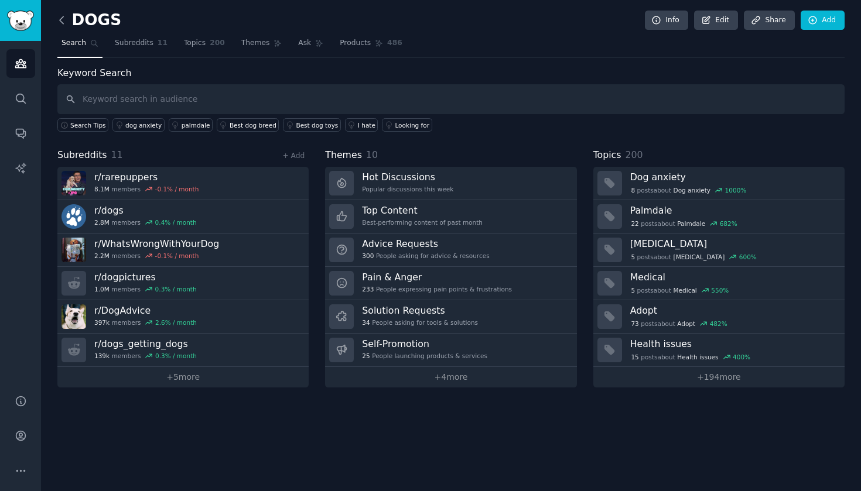
click at [65, 18] on icon at bounding box center [62, 20] width 12 height 12
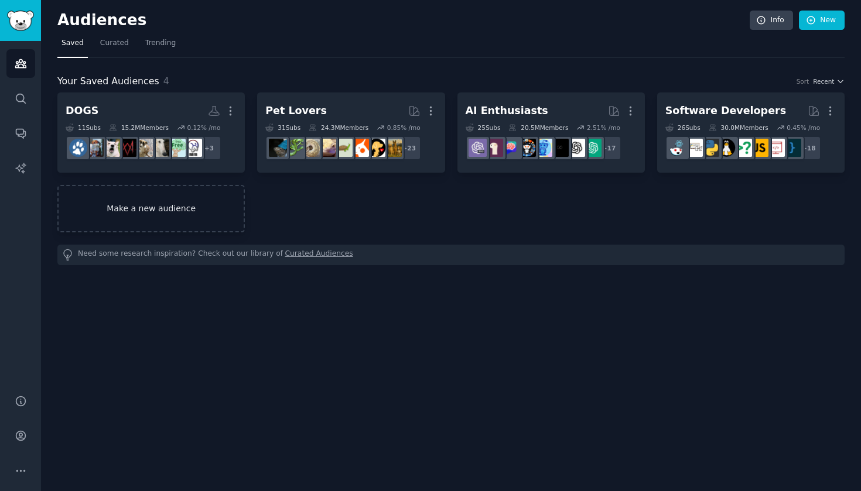
click at [144, 216] on link "Make a new audience" at bounding box center [150, 208] width 187 height 47
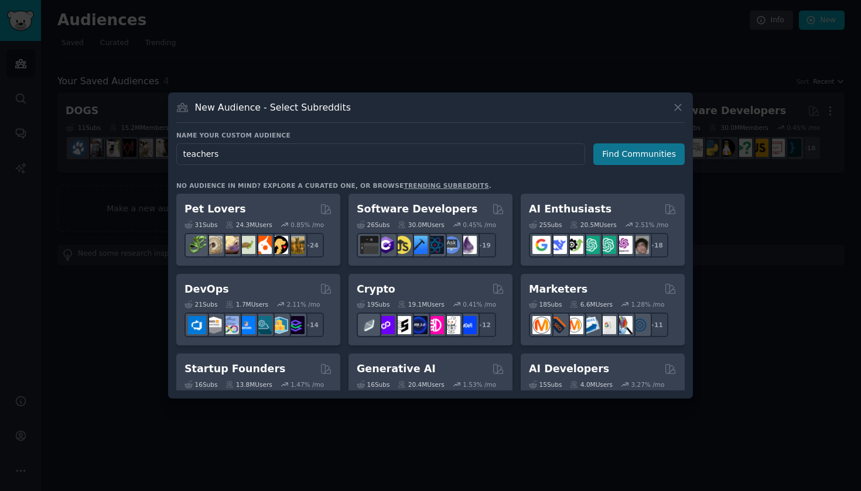
type input "teachers"
click at [655, 160] on button "Find Communities" at bounding box center [638, 155] width 91 height 22
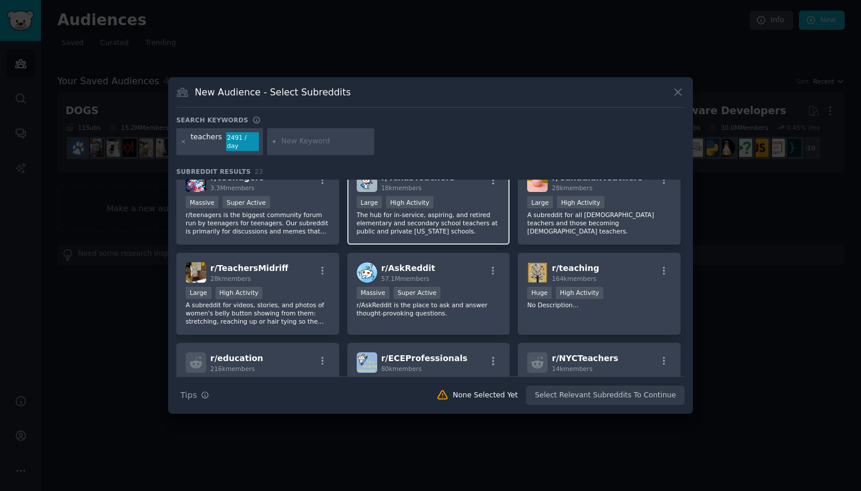
scroll to position [85, 0]
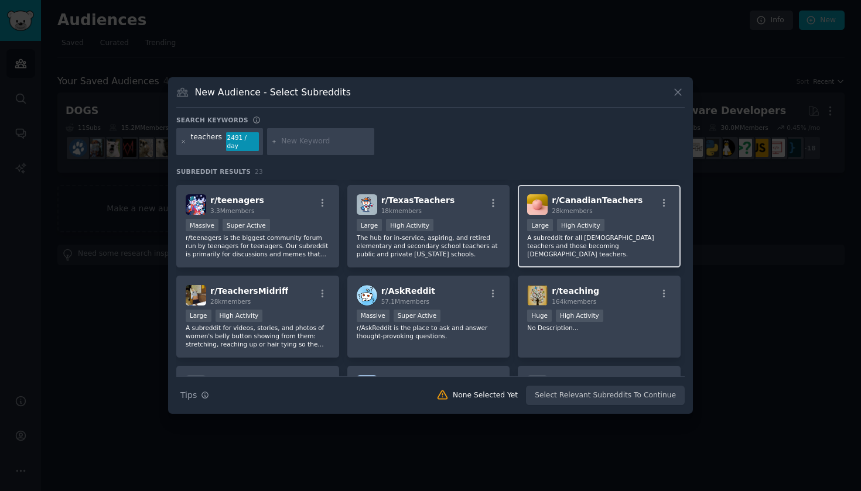
click at [626, 243] on p "A subreddit for all [DEMOGRAPHIC_DATA] teachers and those becoming [DEMOGRAPHIC…" at bounding box center [599, 246] width 144 height 25
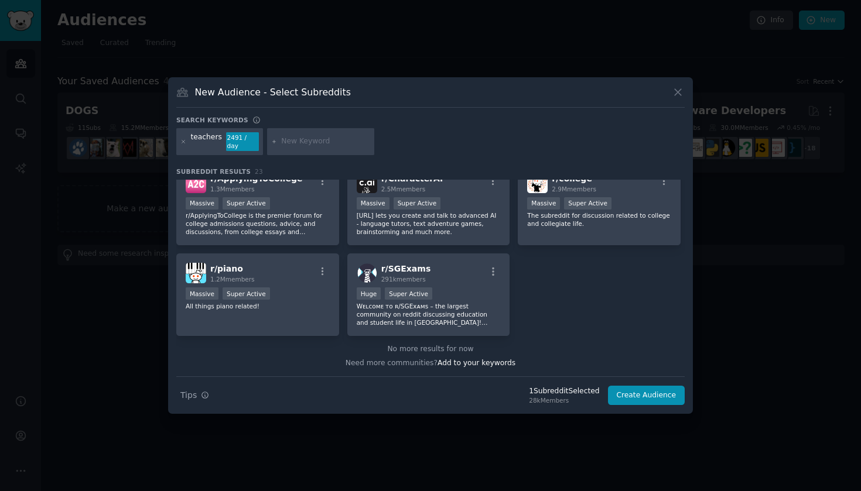
scroll to position [141, 0]
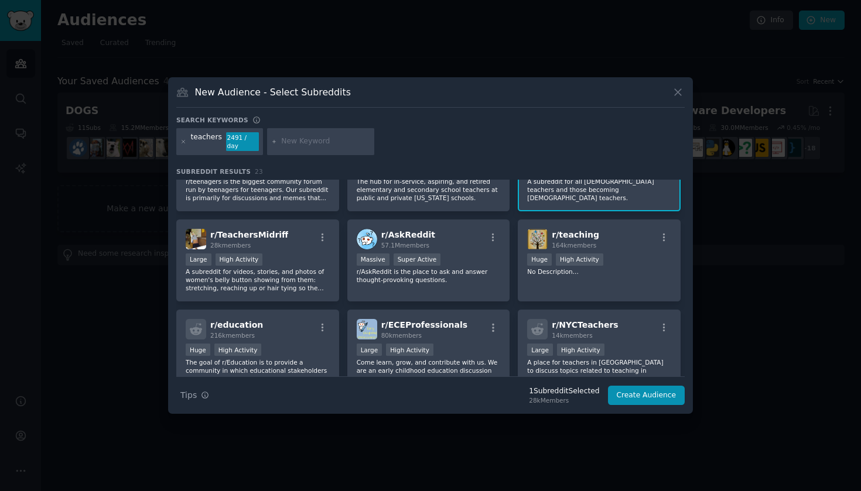
click at [678, 93] on icon at bounding box center [678, 92] width 12 height 12
